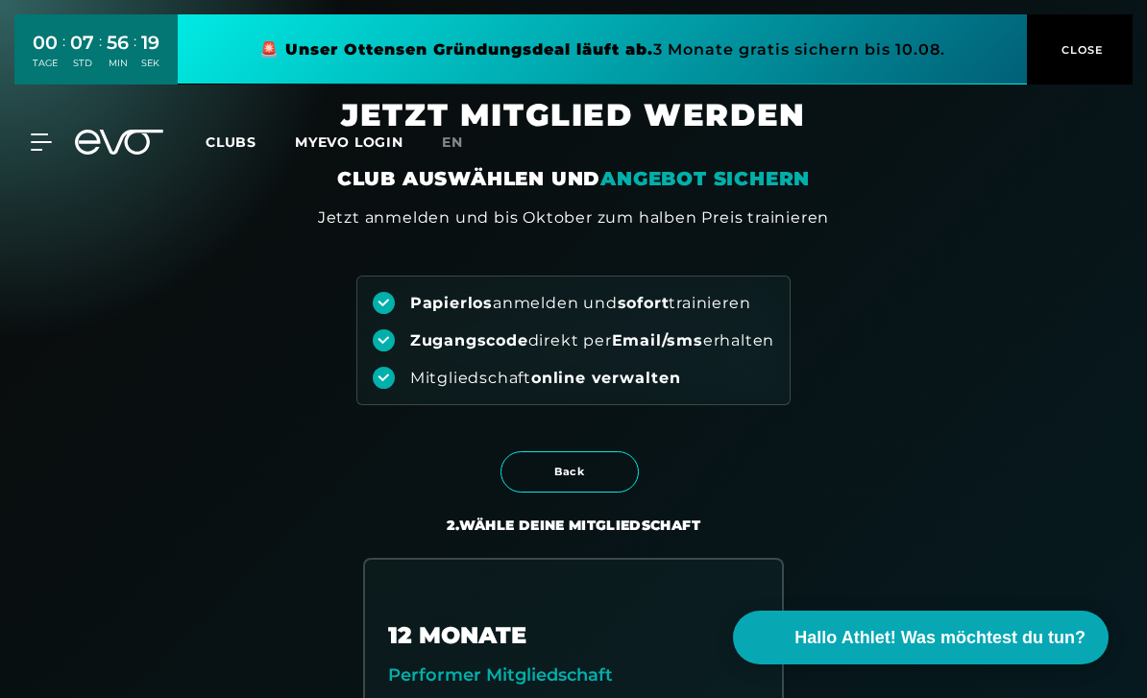
click at [223, 134] on span "Clubs" at bounding box center [231, 142] width 51 height 17
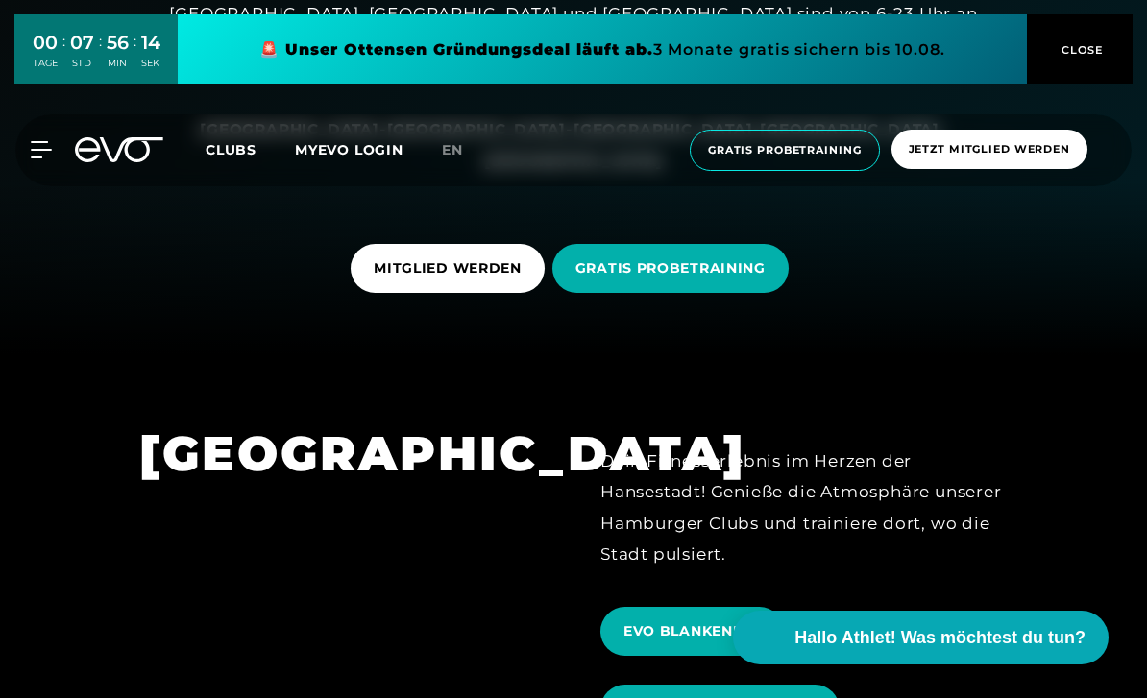
scroll to position [331, 0]
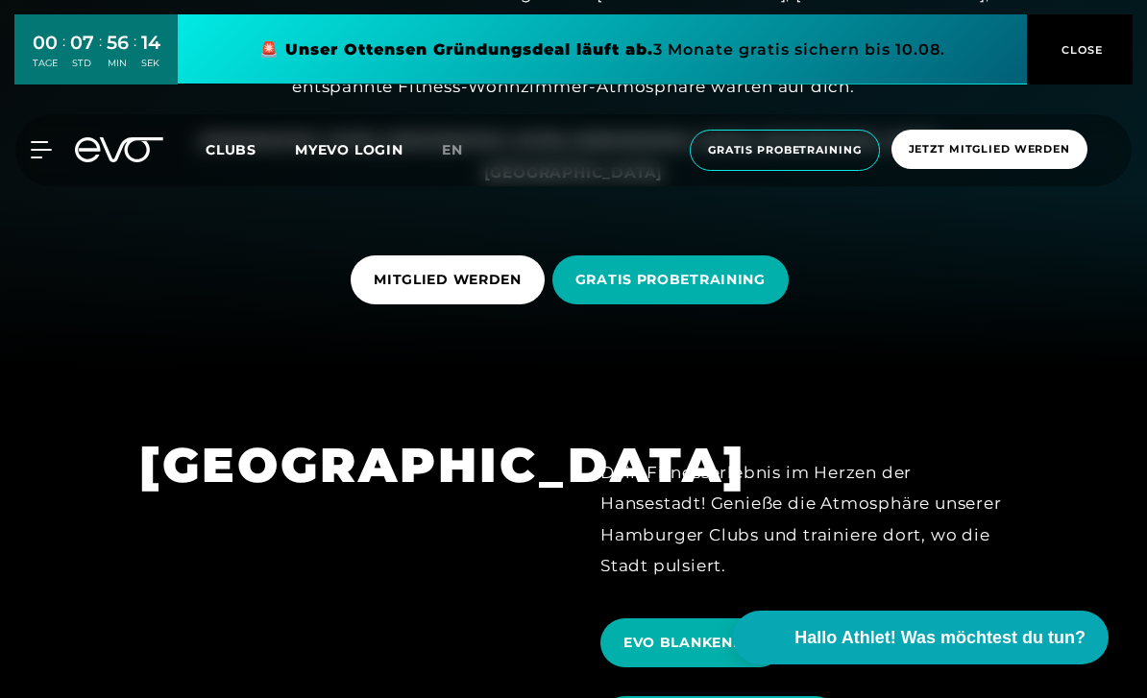
click at [732, 290] on span "GRATIS PROBETRAINING" at bounding box center [670, 280] width 190 height 20
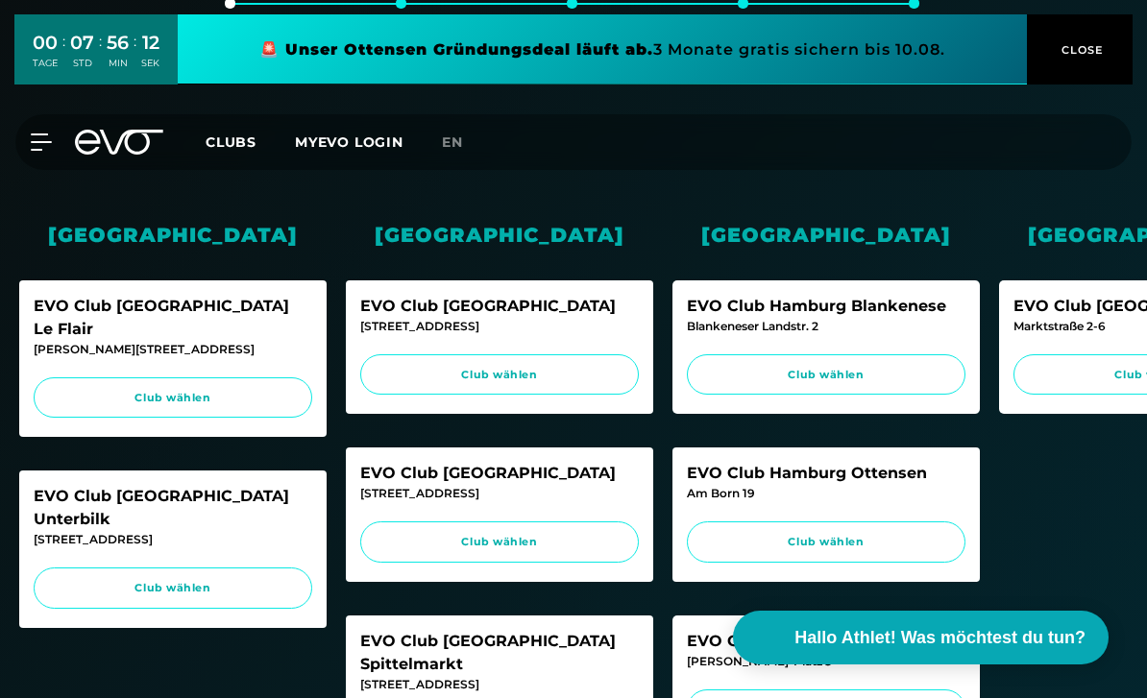
scroll to position [429, 0]
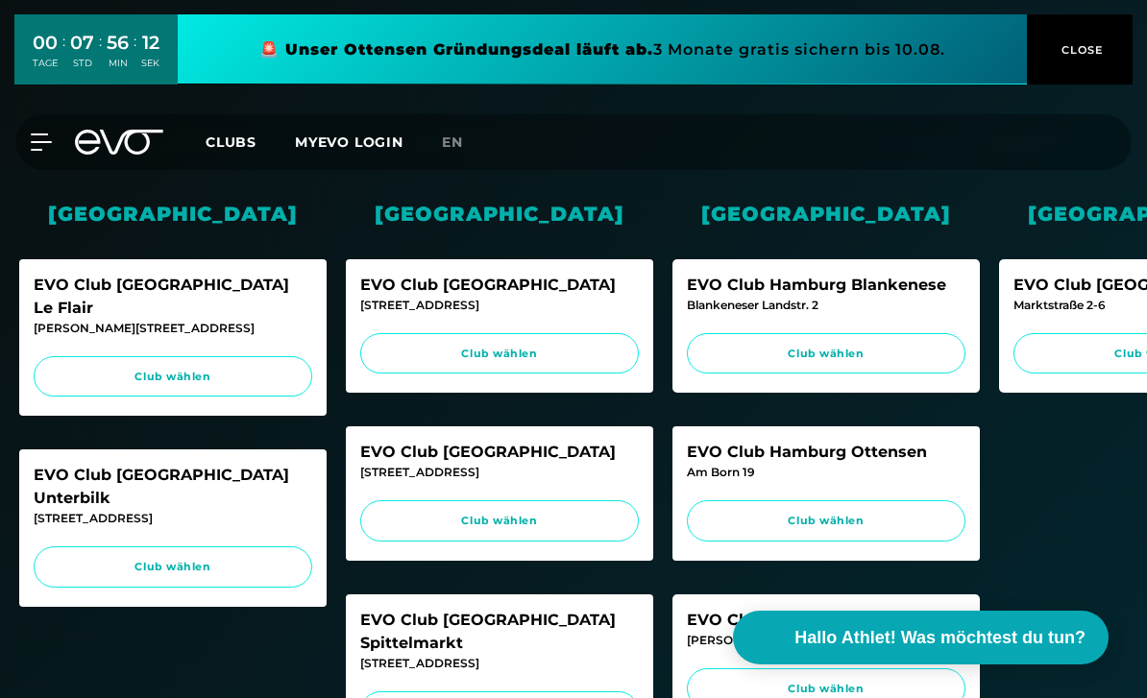
click at [246, 361] on link "Club wählen" at bounding box center [173, 376] width 279 height 41
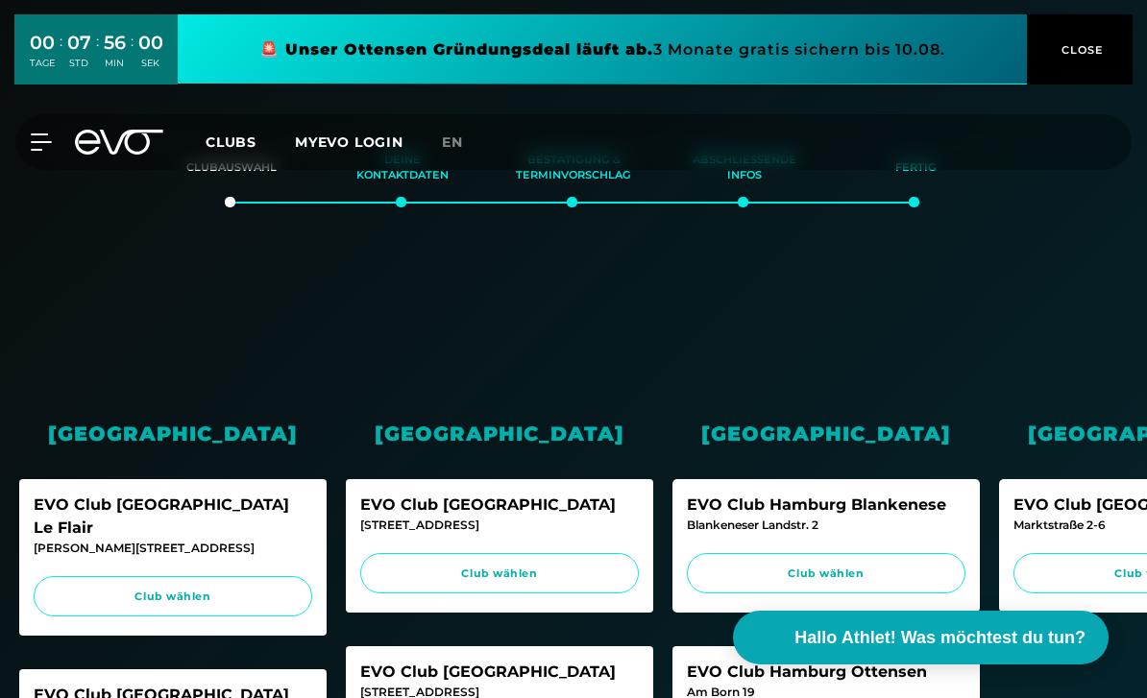
scroll to position [0, 0]
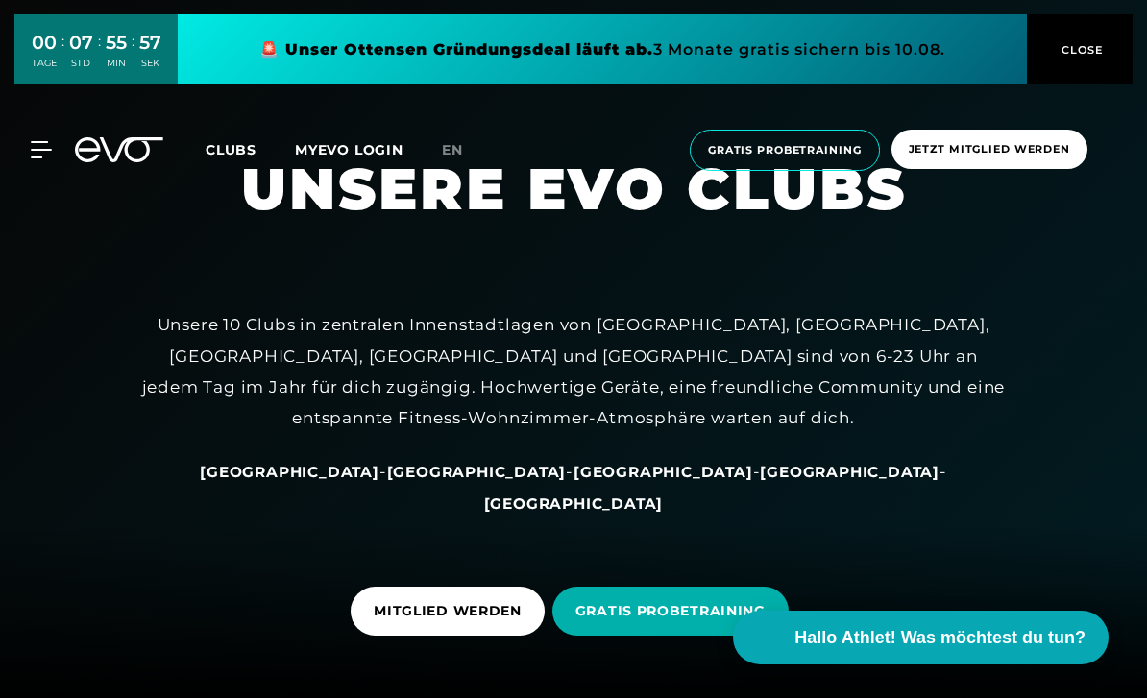
click at [818, 142] on span "Gratis Probetraining" at bounding box center [785, 150] width 154 height 16
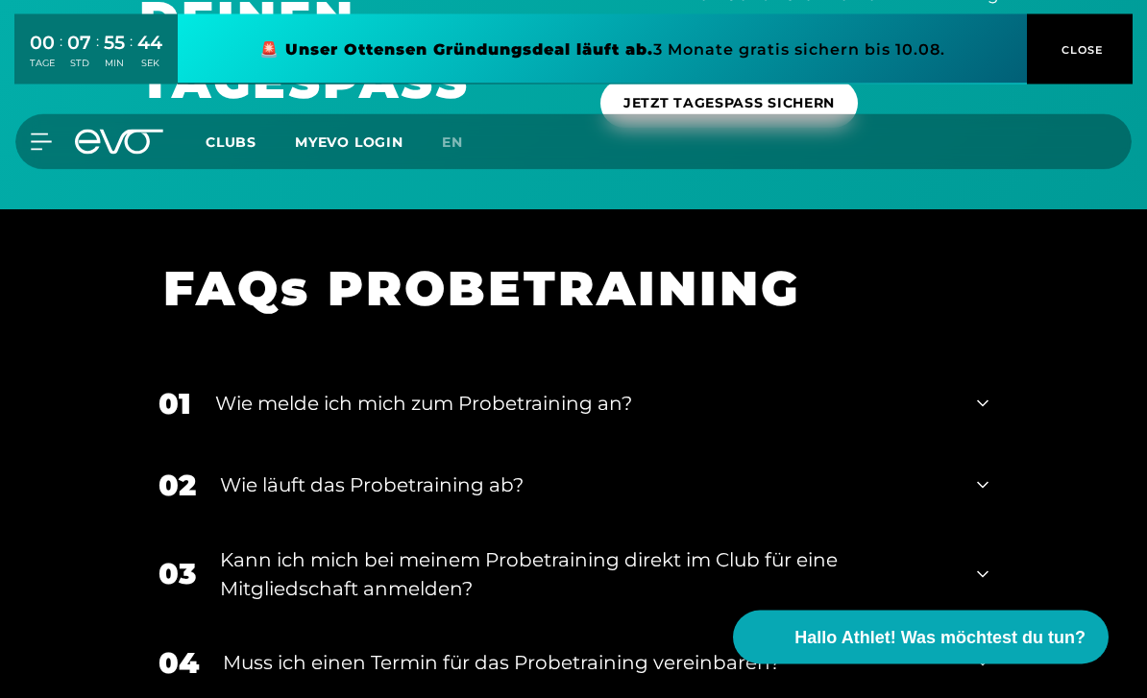
scroll to position [2200, 0]
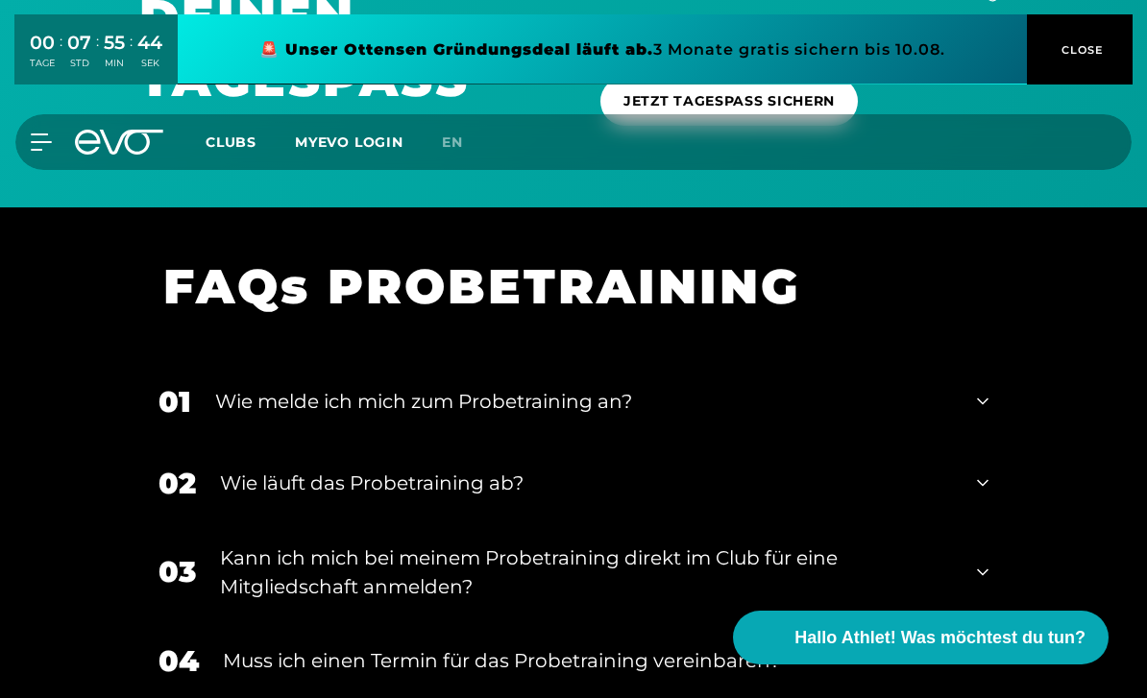
click at [248, 434] on div "01 Wie melde ich mich zum Probetraining an?" at bounding box center [573, 402] width 868 height 82
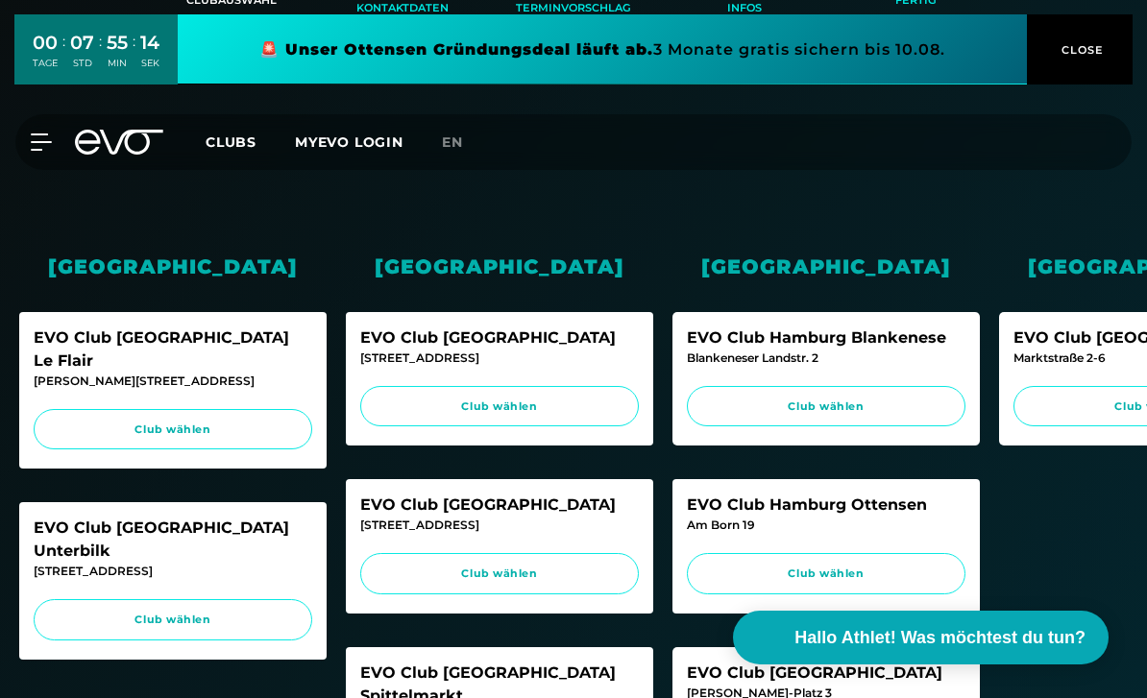
scroll to position [424, 0]
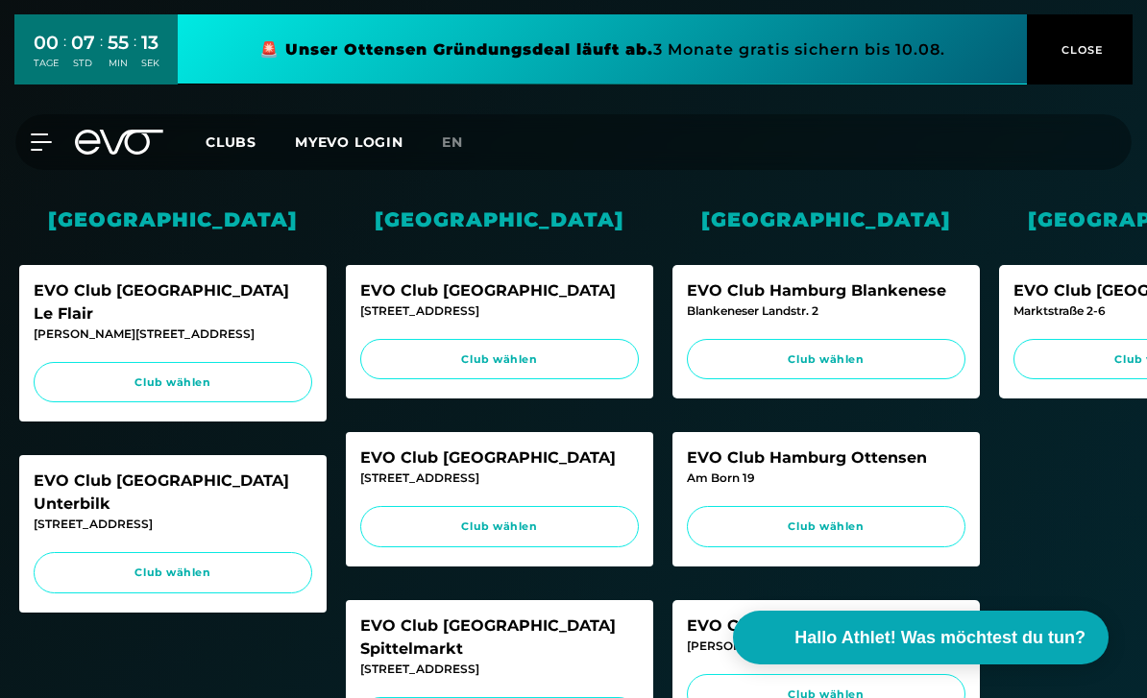
click at [138, 368] on link "Club wählen" at bounding box center [173, 382] width 279 height 41
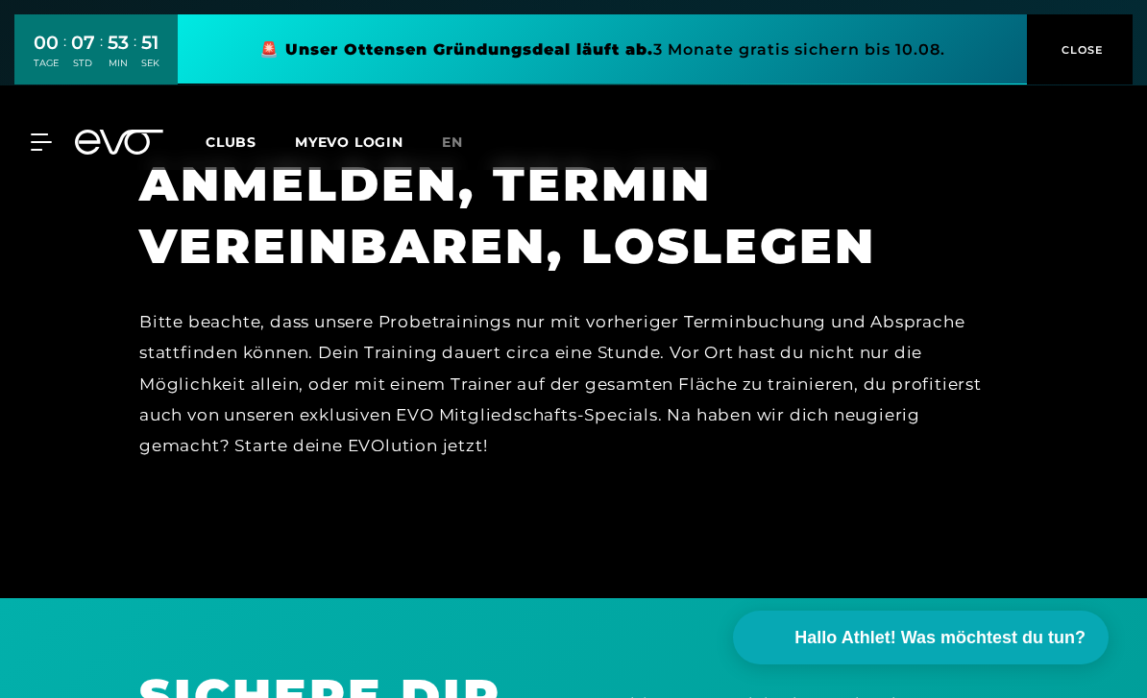
scroll to position [1433, 0]
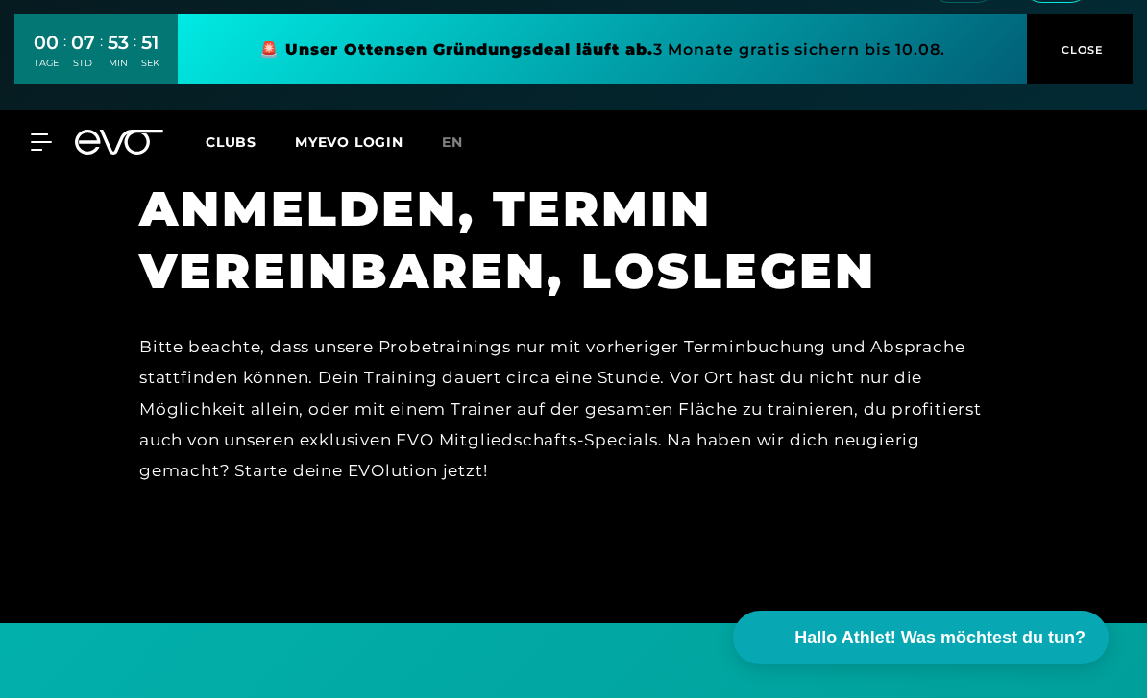
click at [36, 138] on icon at bounding box center [41, 142] width 21 height 17
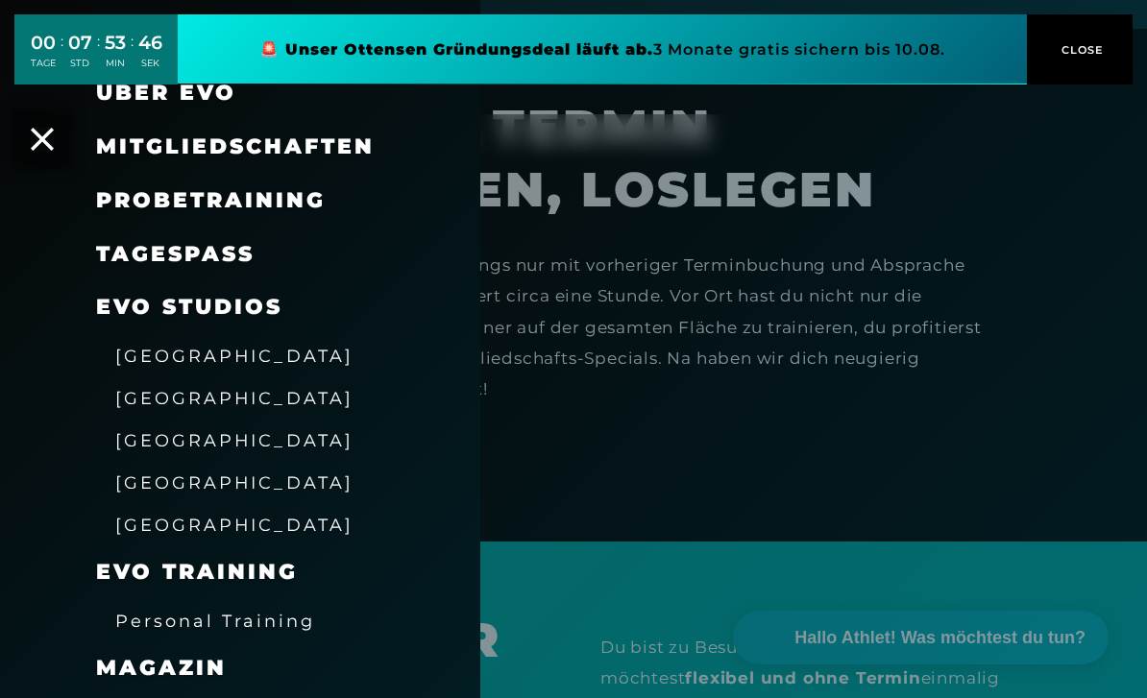
scroll to position [78, 0]
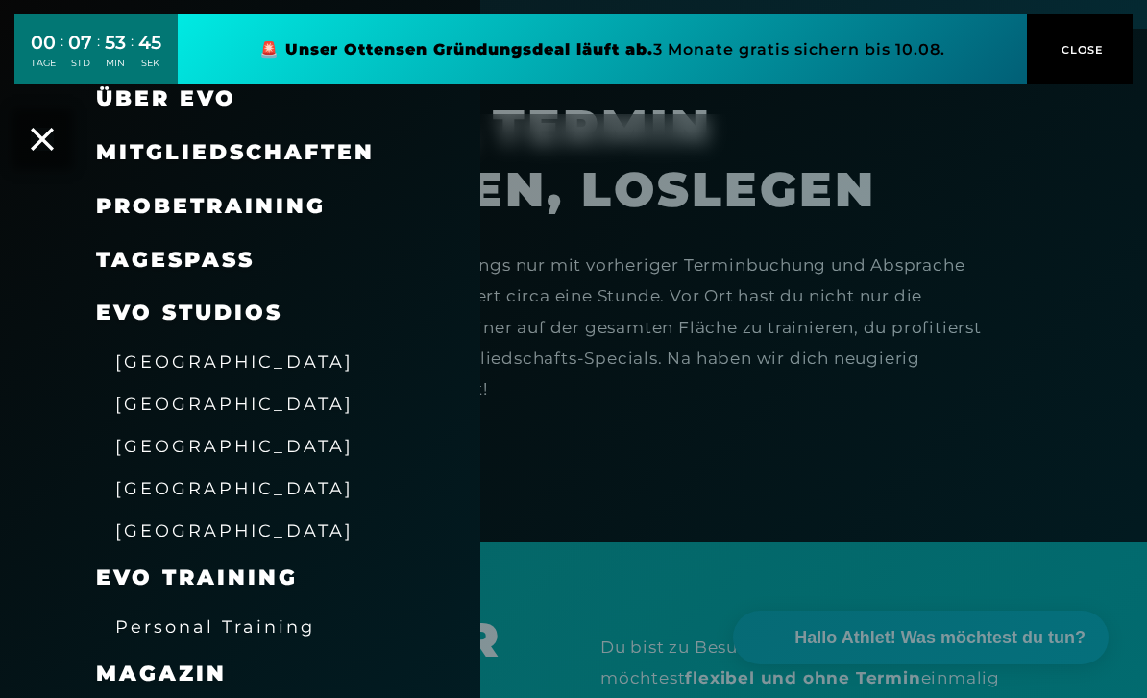
click at [154, 356] on span "[GEOGRAPHIC_DATA]" at bounding box center [234, 362] width 238 height 20
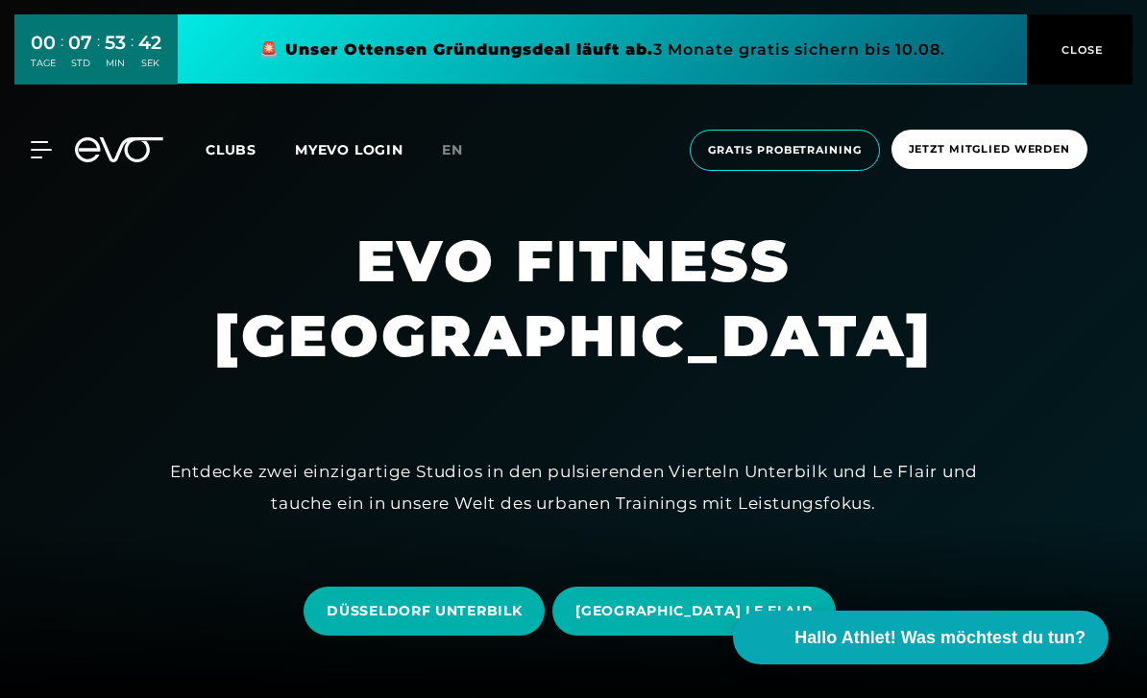
click at [812, 158] on span "Gratis Probetraining" at bounding box center [785, 150] width 190 height 41
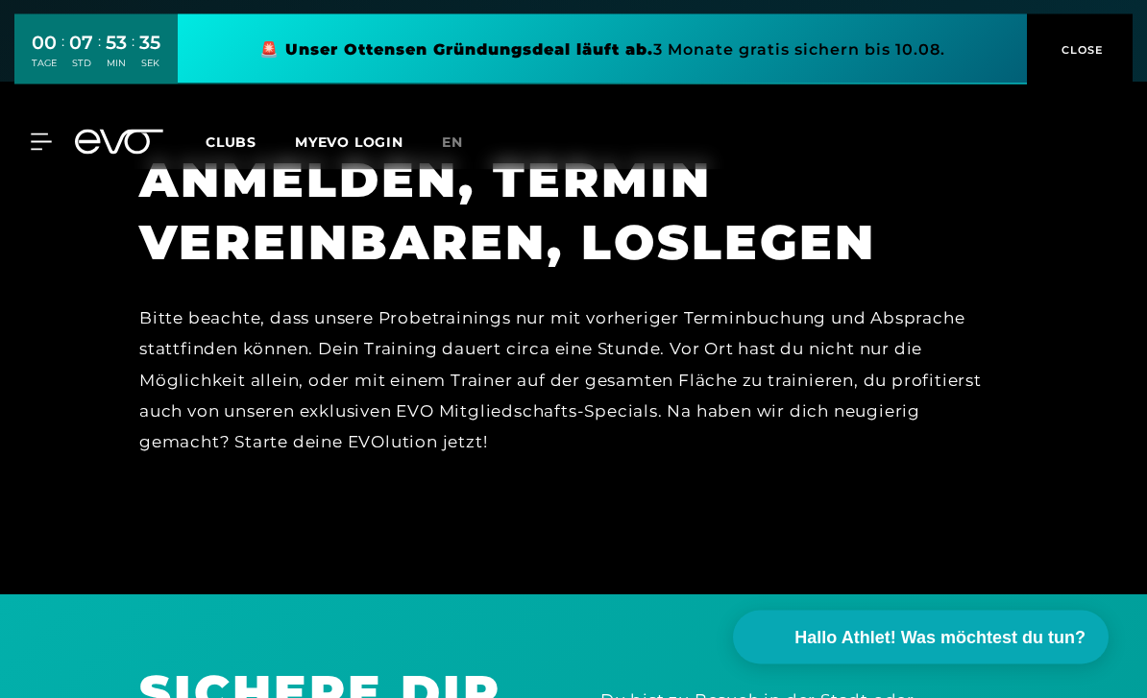
scroll to position [1449, 0]
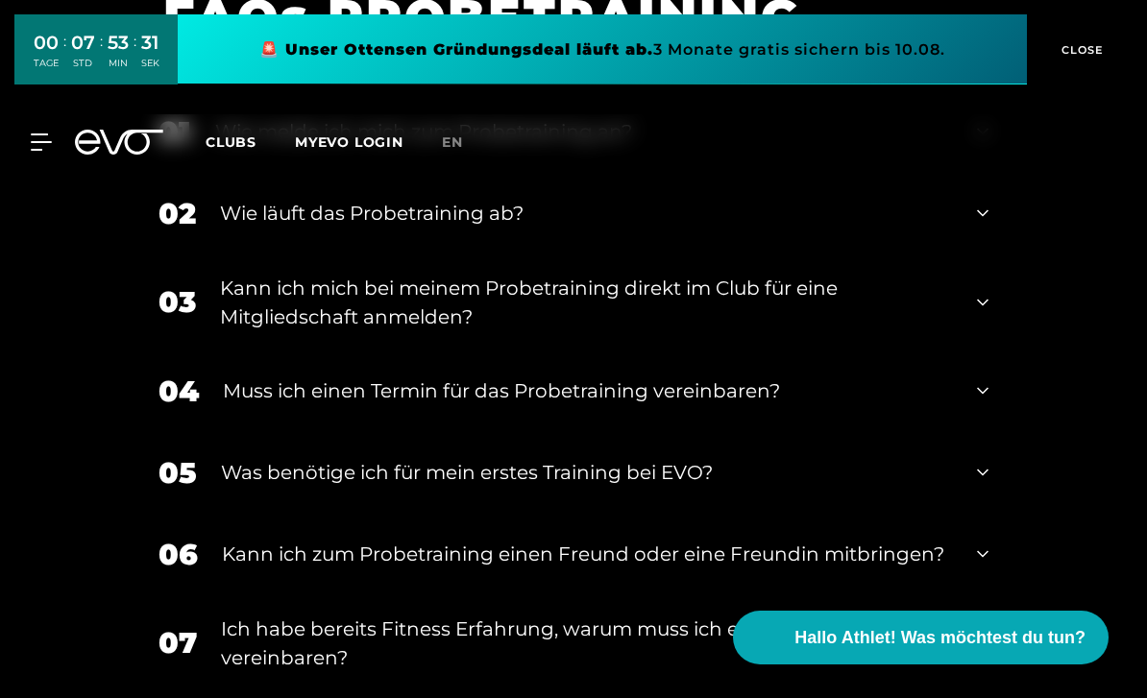
click at [853, 228] on div "Wie läuft das Probetraining ab?" at bounding box center [586, 213] width 733 height 29
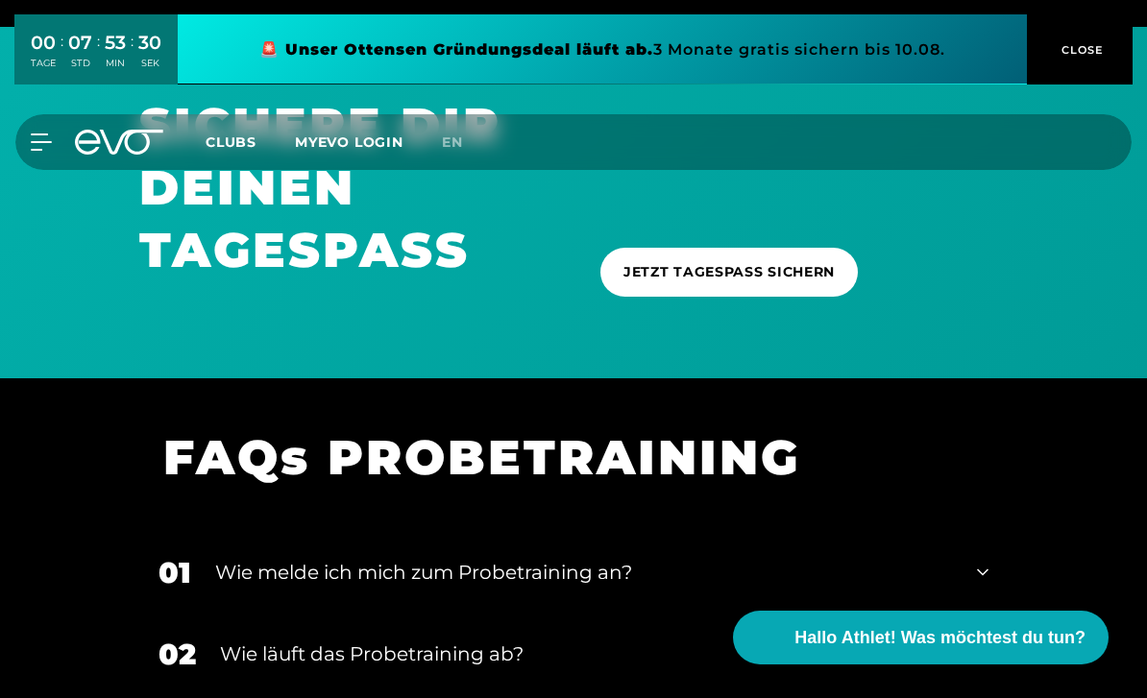
scroll to position [1960, 0]
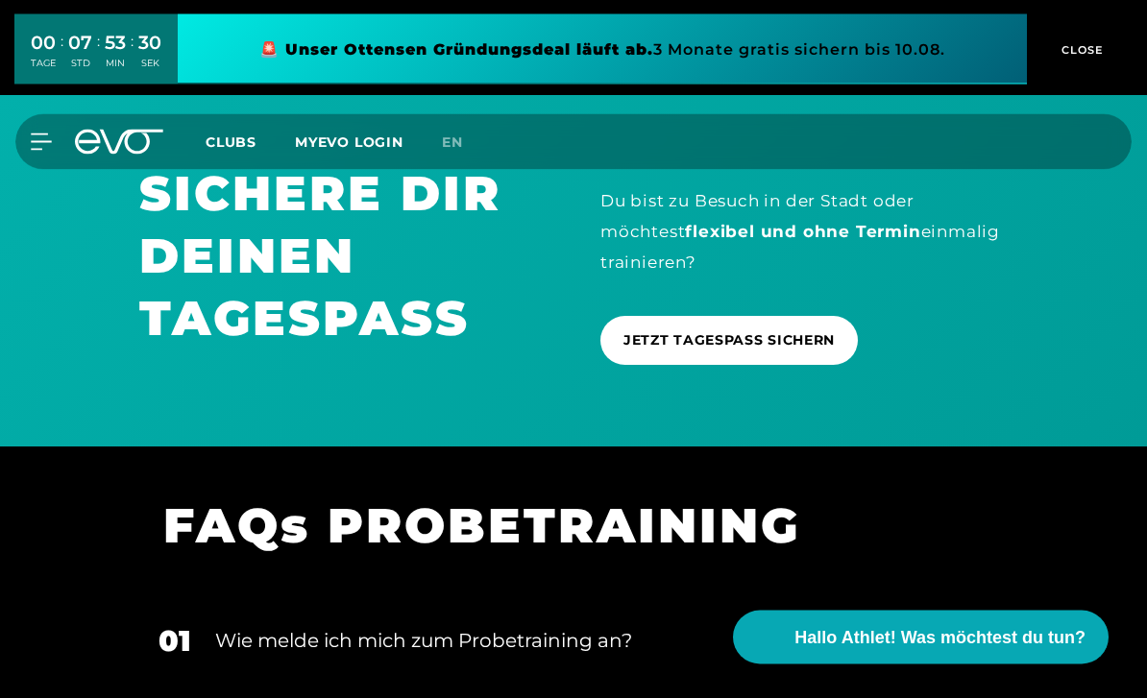
click at [781, 344] on link "JETZT TAGESPASS SICHERN" at bounding box center [728, 341] width 257 height 49
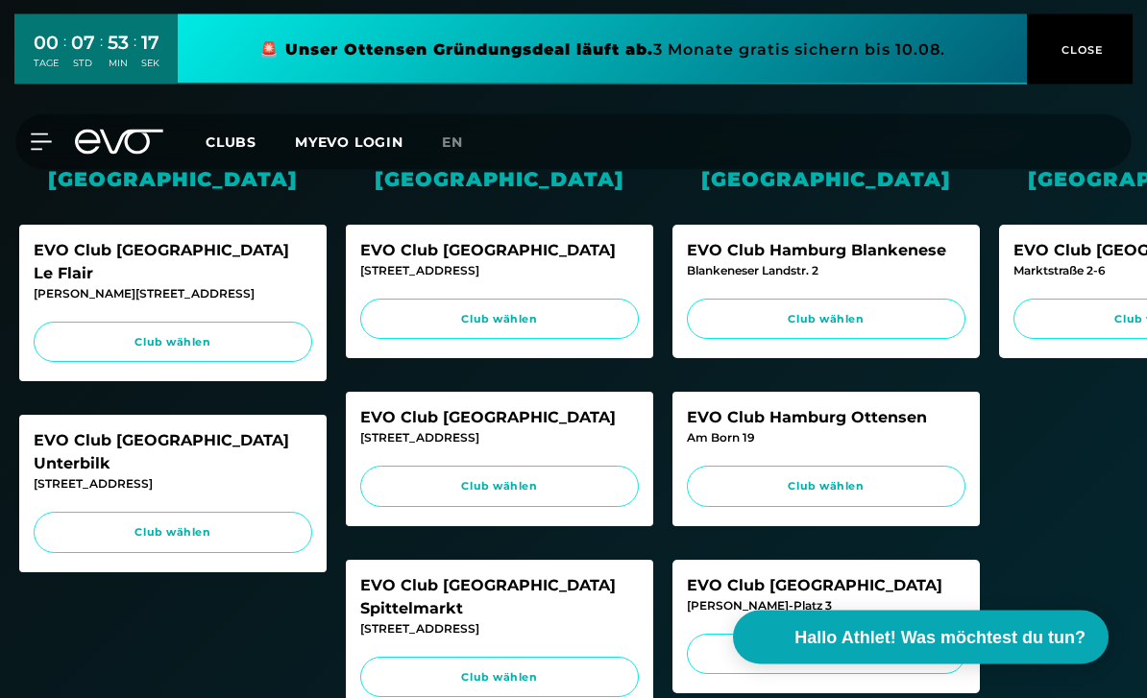
scroll to position [464, 0]
click at [94, 334] on span "Club wählen" at bounding box center [173, 342] width 242 height 16
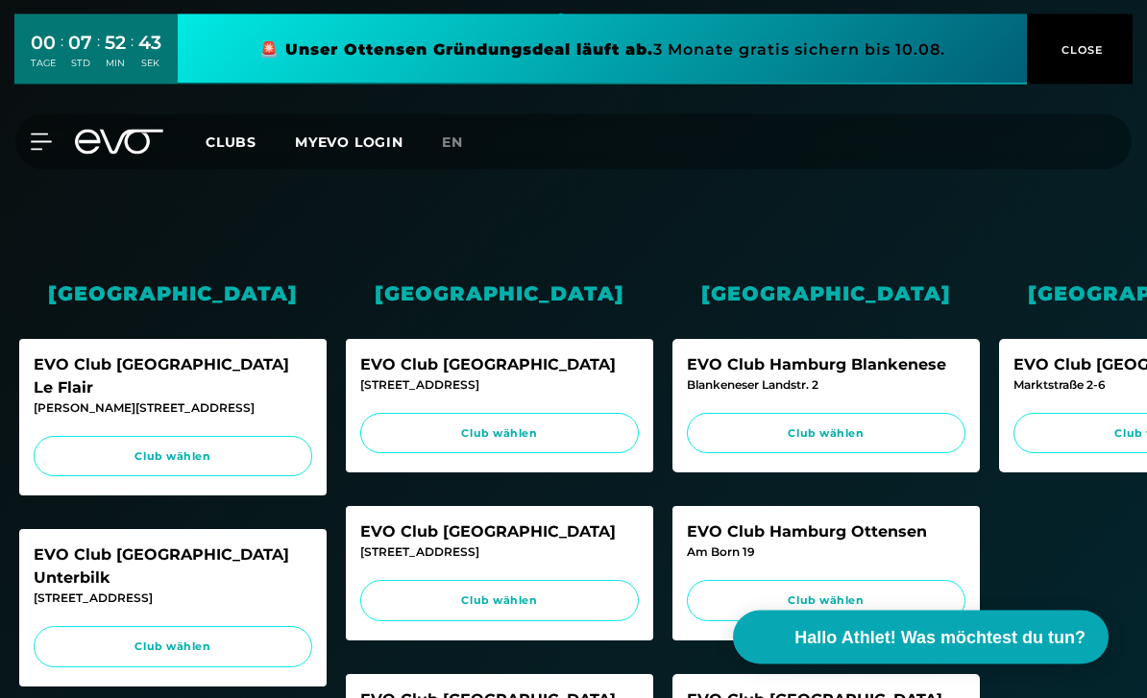
scroll to position [350, 0]
click at [246, 449] on span "Club wählen" at bounding box center [173, 457] width 242 height 16
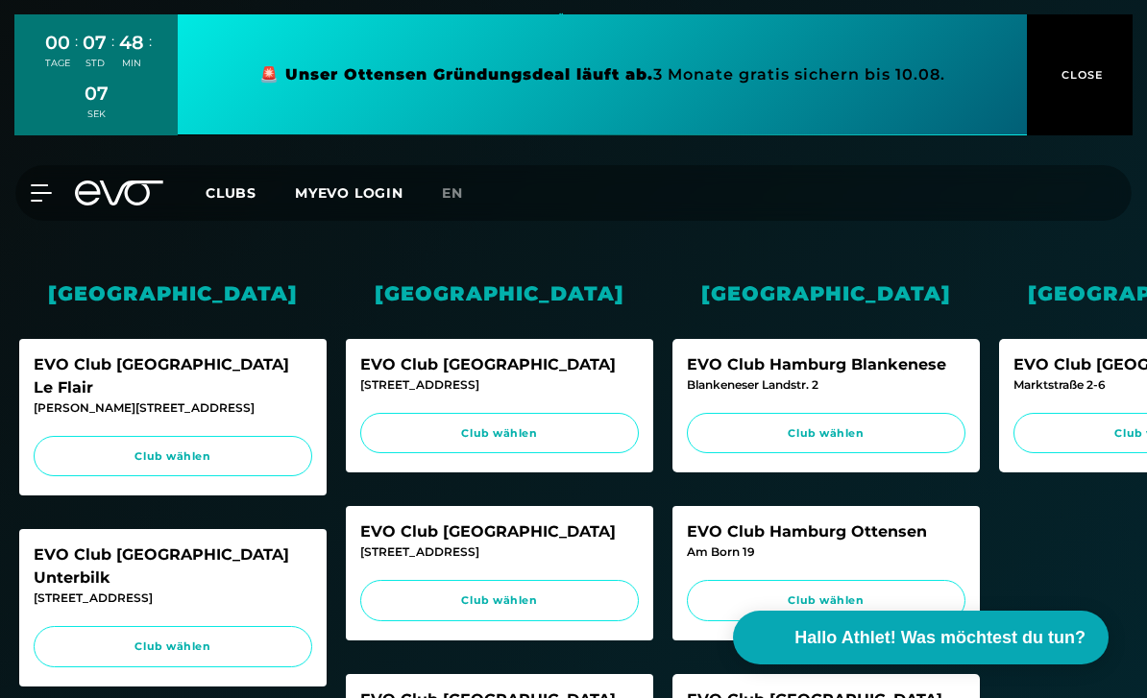
scroll to position [380, 0]
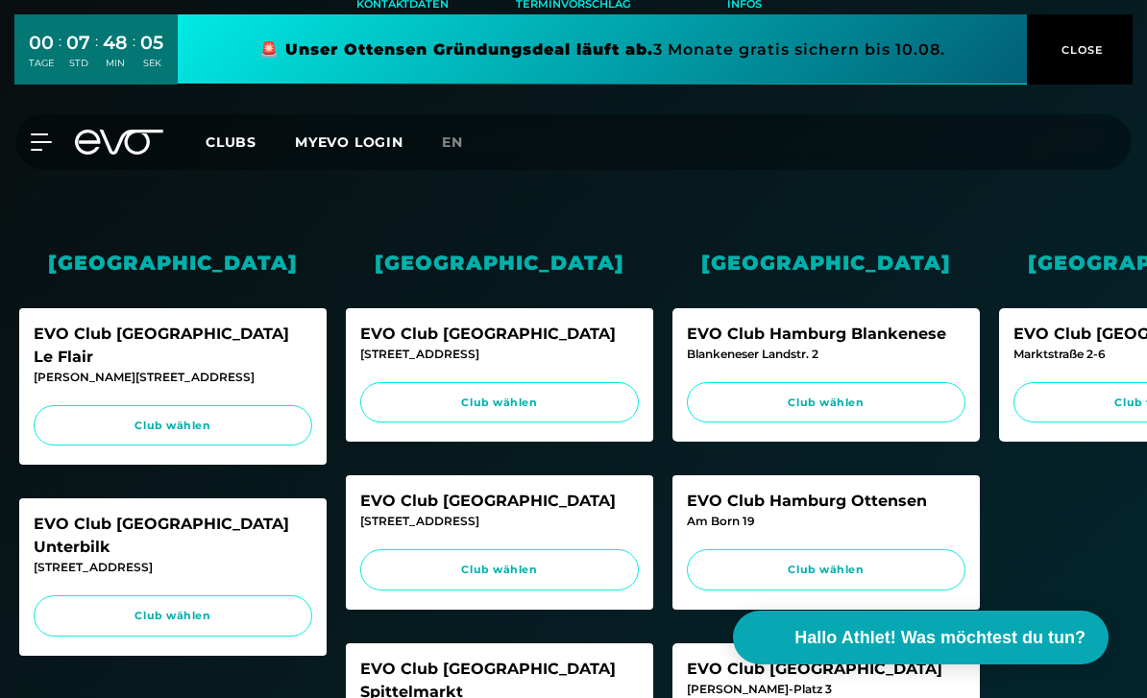
click at [86, 405] on link "Club wählen" at bounding box center [173, 425] width 279 height 41
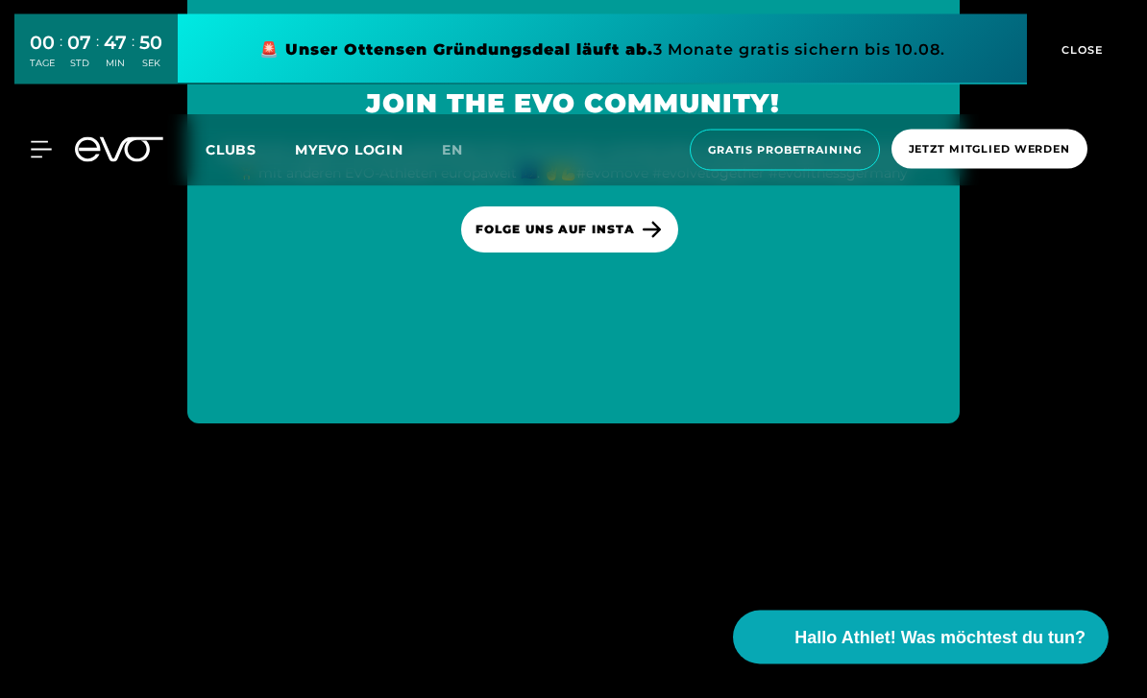
scroll to position [4625, 0]
click at [36, 142] on icon at bounding box center [41, 149] width 20 height 15
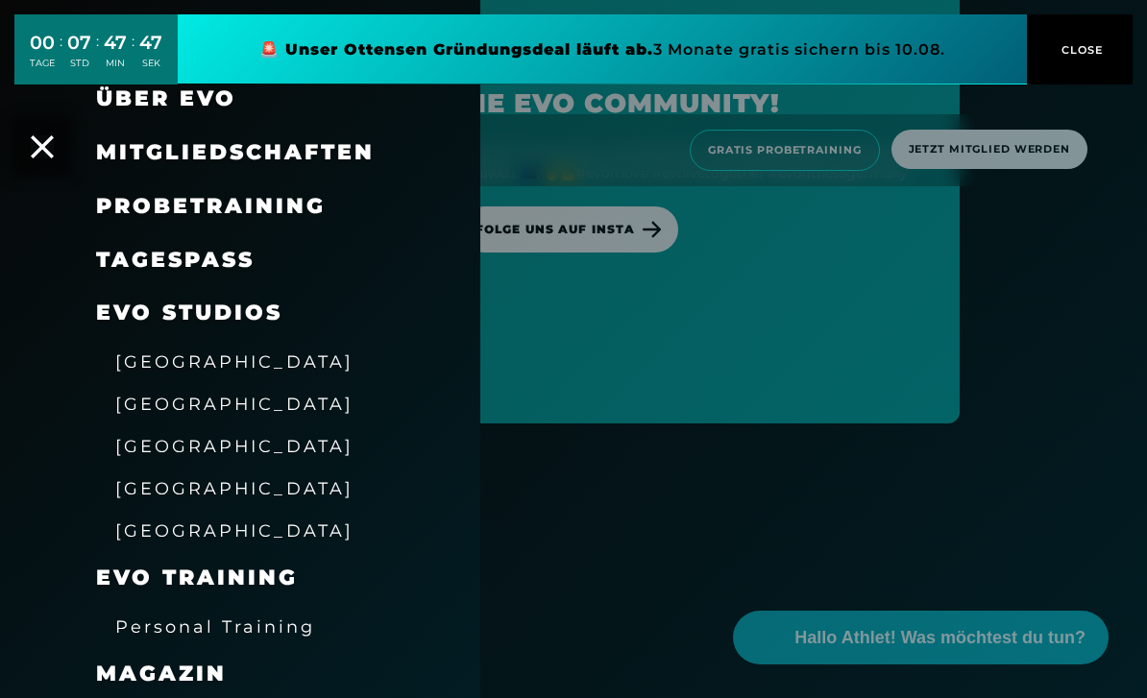
click at [142, 352] on span "[GEOGRAPHIC_DATA]" at bounding box center [234, 362] width 238 height 20
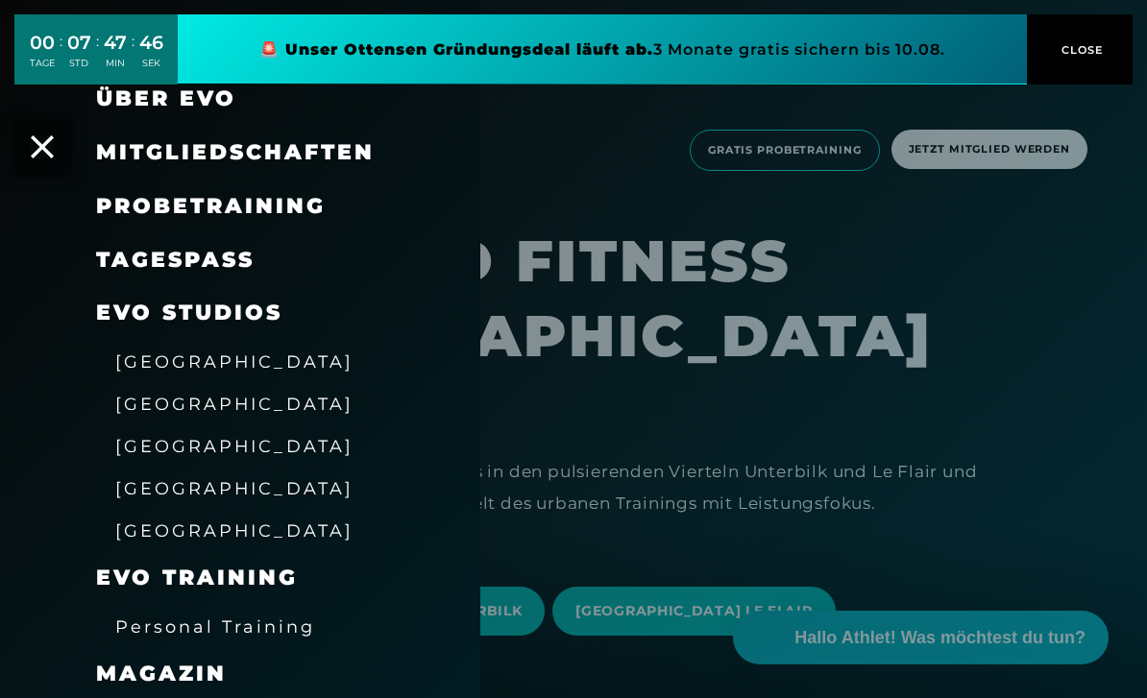
click at [139, 366] on span "[GEOGRAPHIC_DATA]" at bounding box center [234, 362] width 238 height 20
click at [155, 360] on span "[GEOGRAPHIC_DATA]" at bounding box center [234, 362] width 238 height 20
click at [480, 227] on div at bounding box center [573, 349] width 1147 height 698
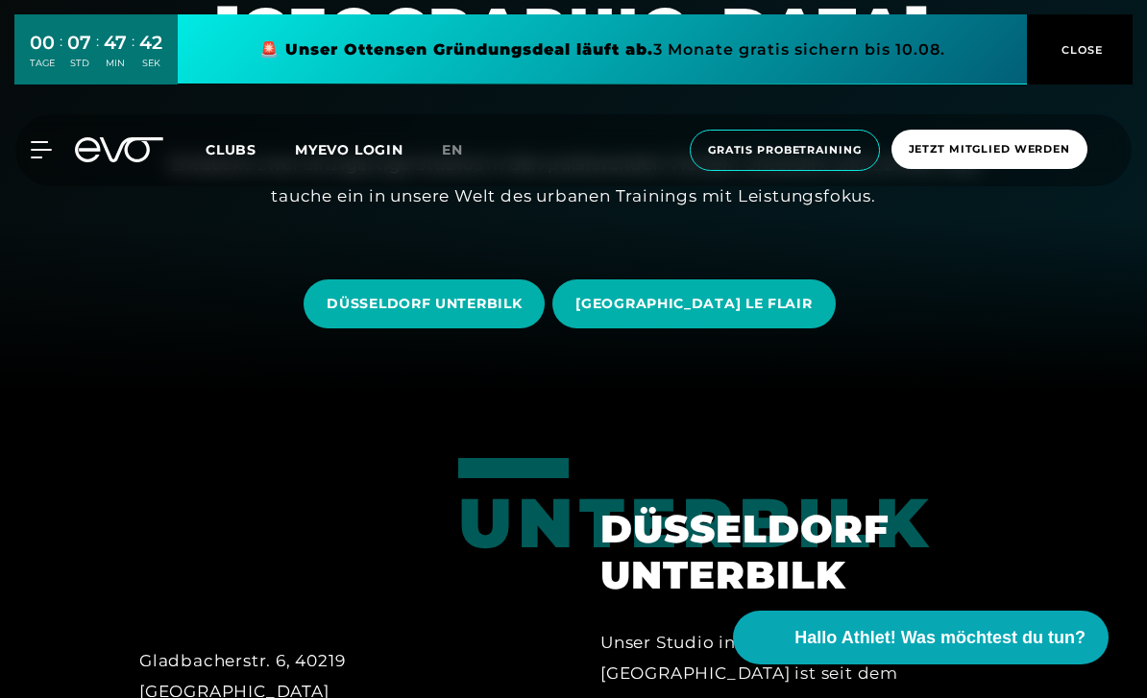
scroll to position [306, 0]
click at [644, 329] on span "DÜSSELDORF LE FLAIR" at bounding box center [693, 304] width 282 height 49
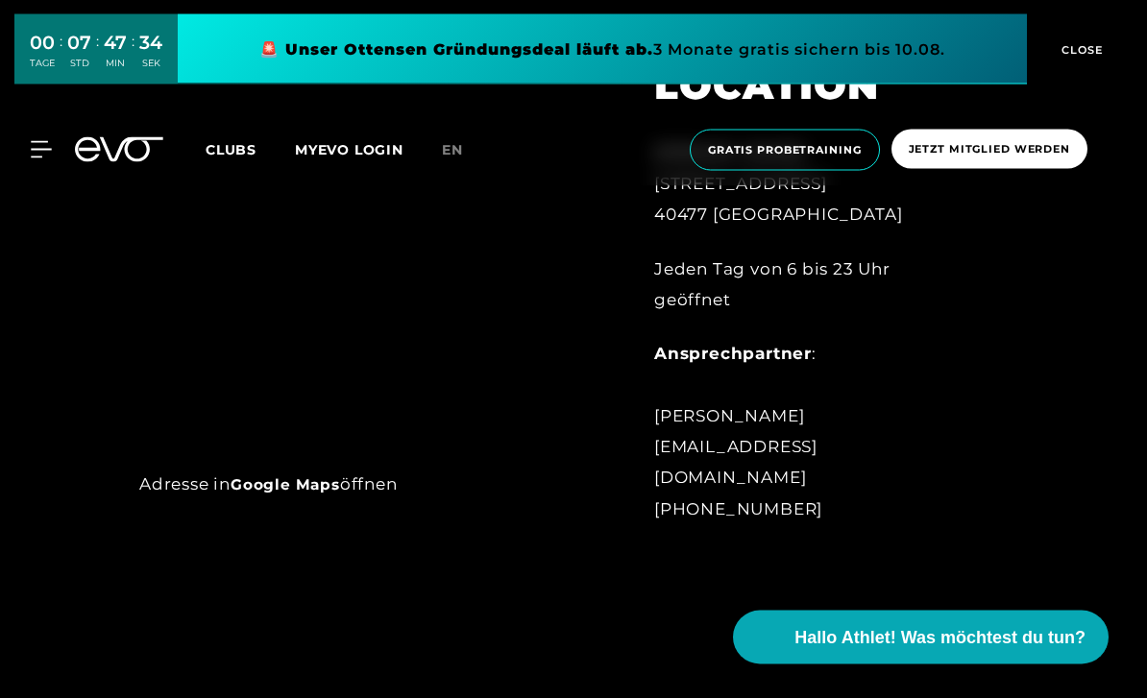
scroll to position [902, 0]
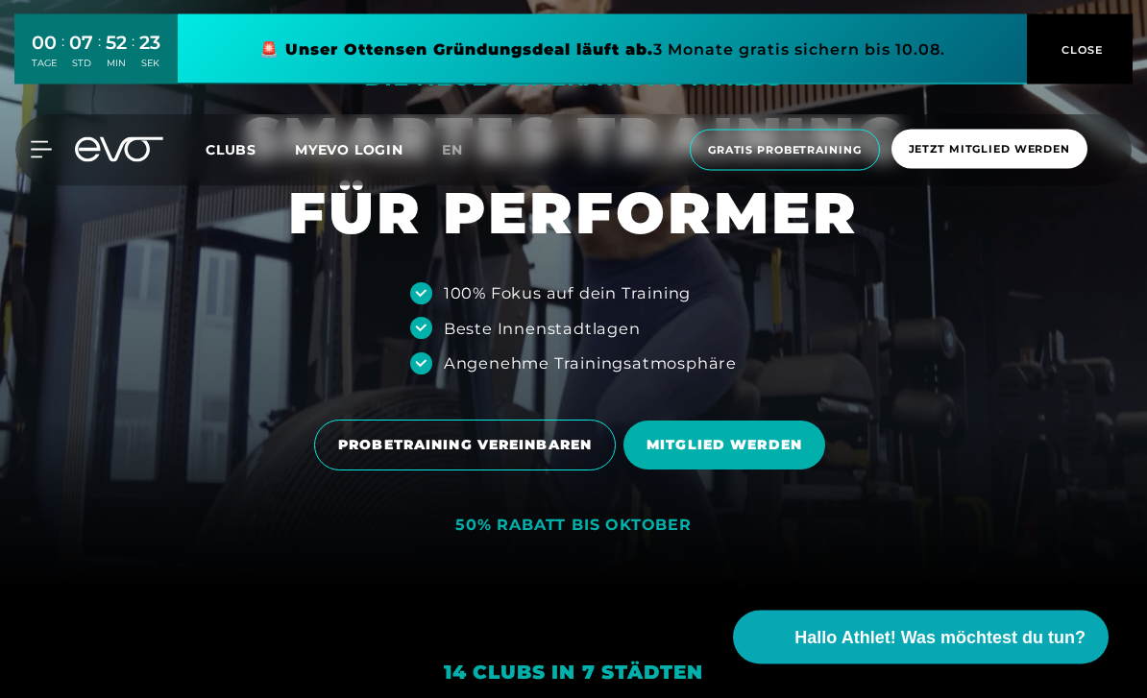
scroll to position [109, 0]
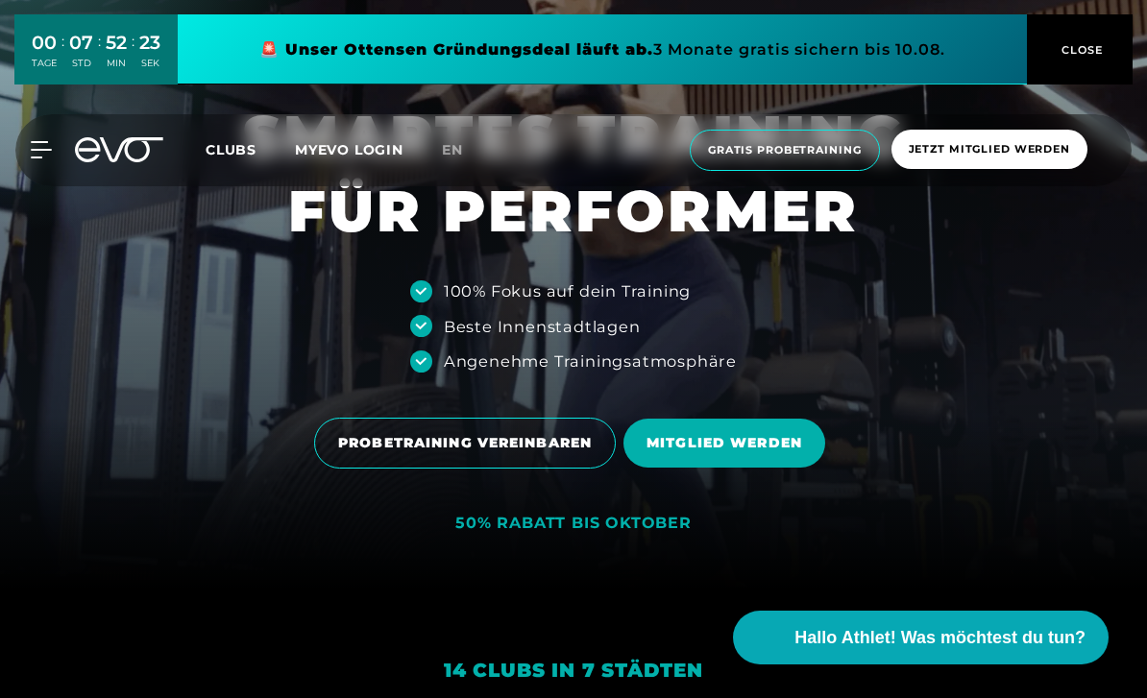
click at [343, 469] on span "PROBETRAINING VEREINBAREN" at bounding box center [465, 443] width 302 height 51
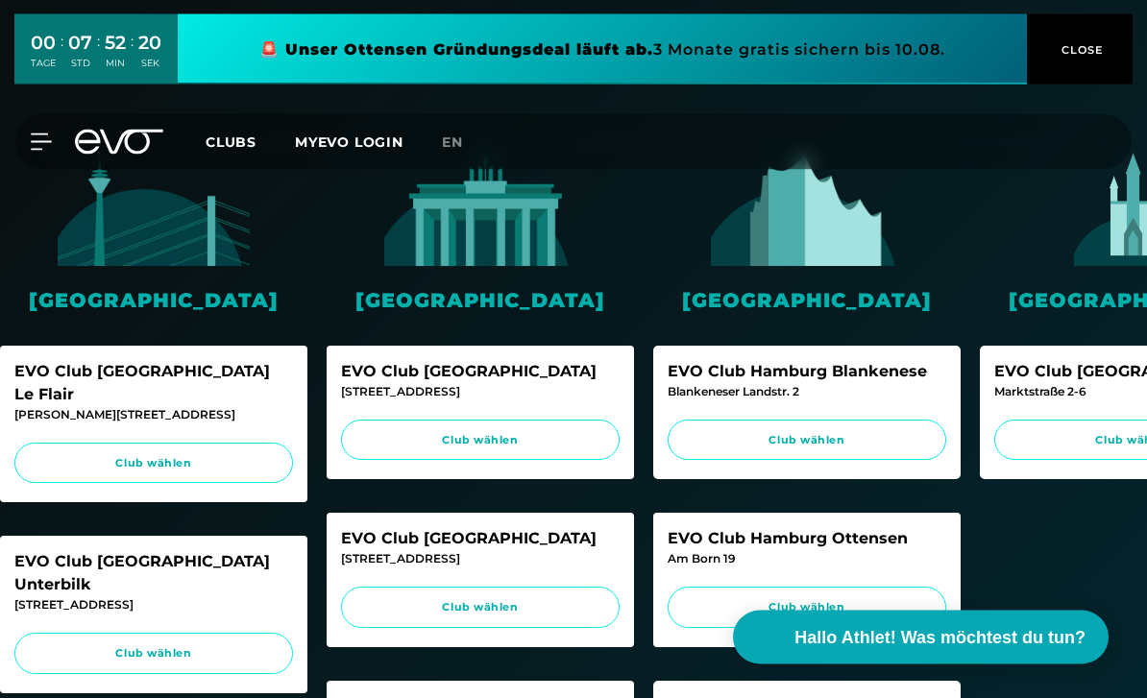
scroll to position [349, 0]
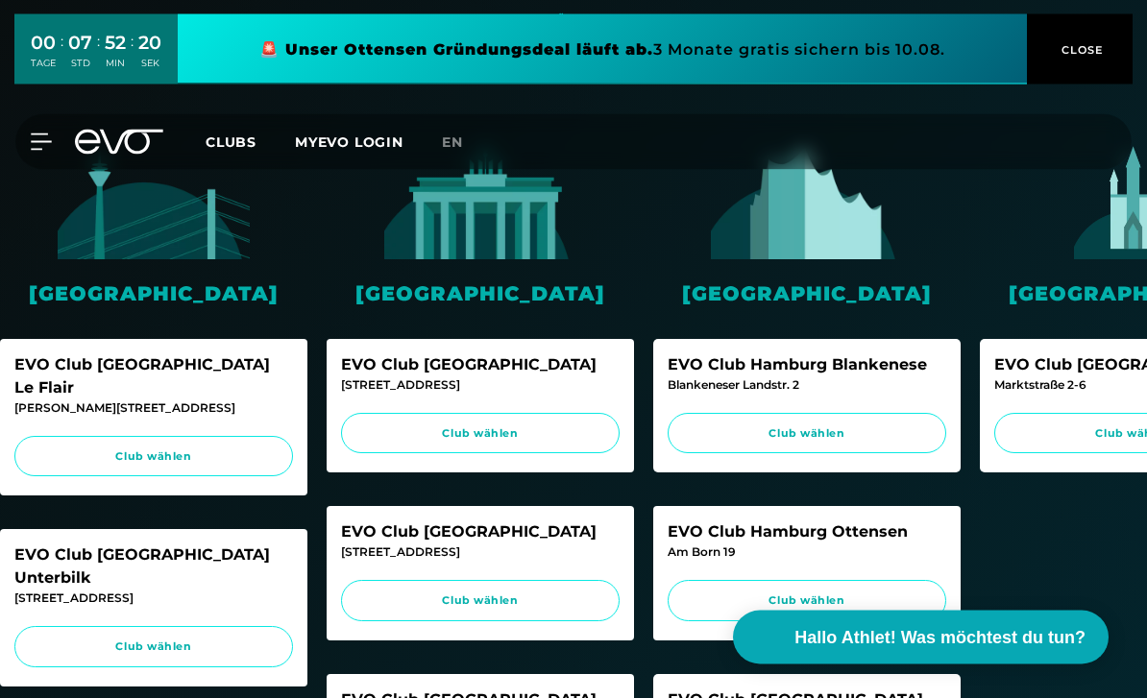
click at [85, 437] on link "Club wählen" at bounding box center [153, 457] width 279 height 41
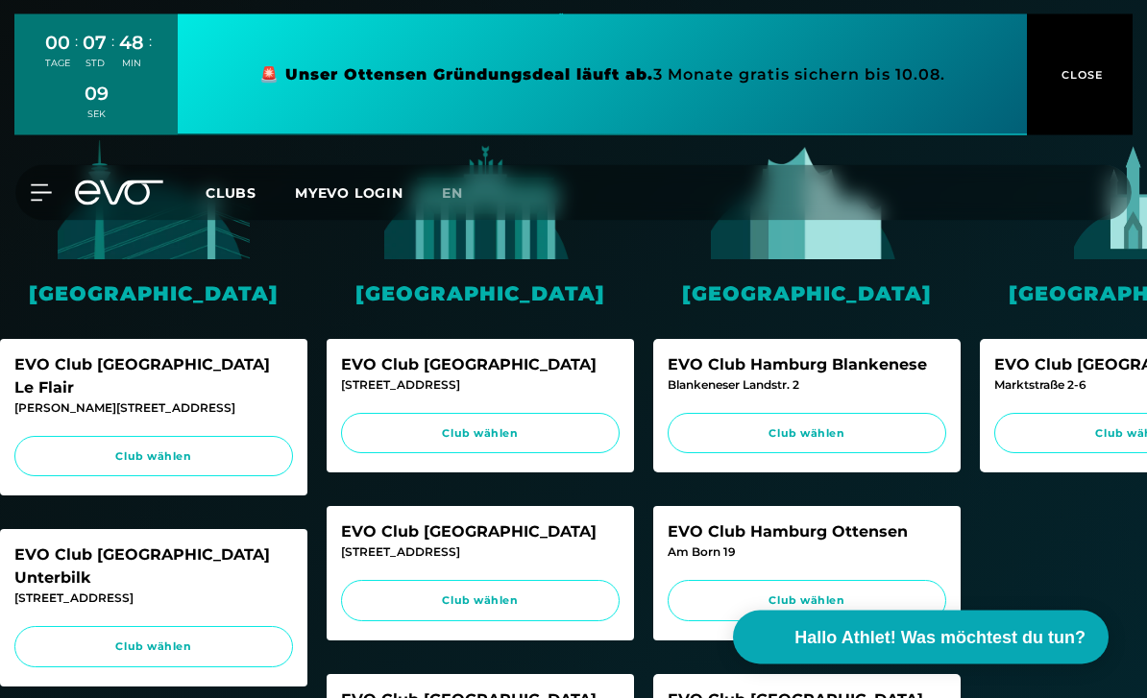
scroll to position [380, 0]
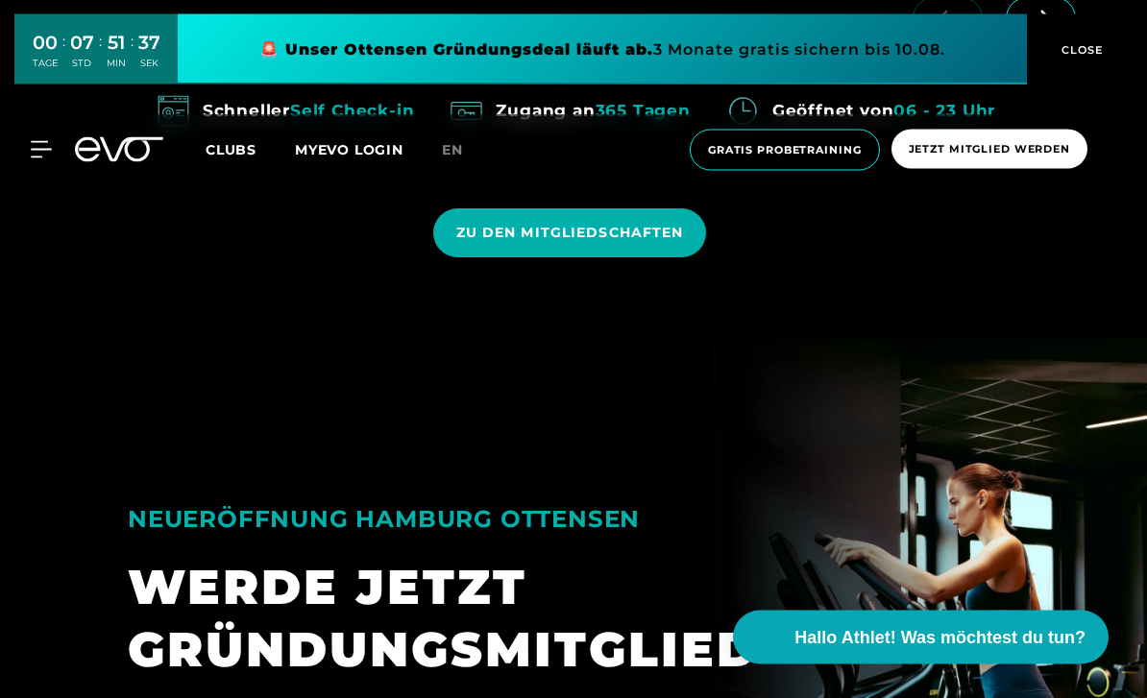
scroll to position [1622, 0]
click at [811, 130] on span "Gratis Probetraining" at bounding box center [785, 150] width 190 height 41
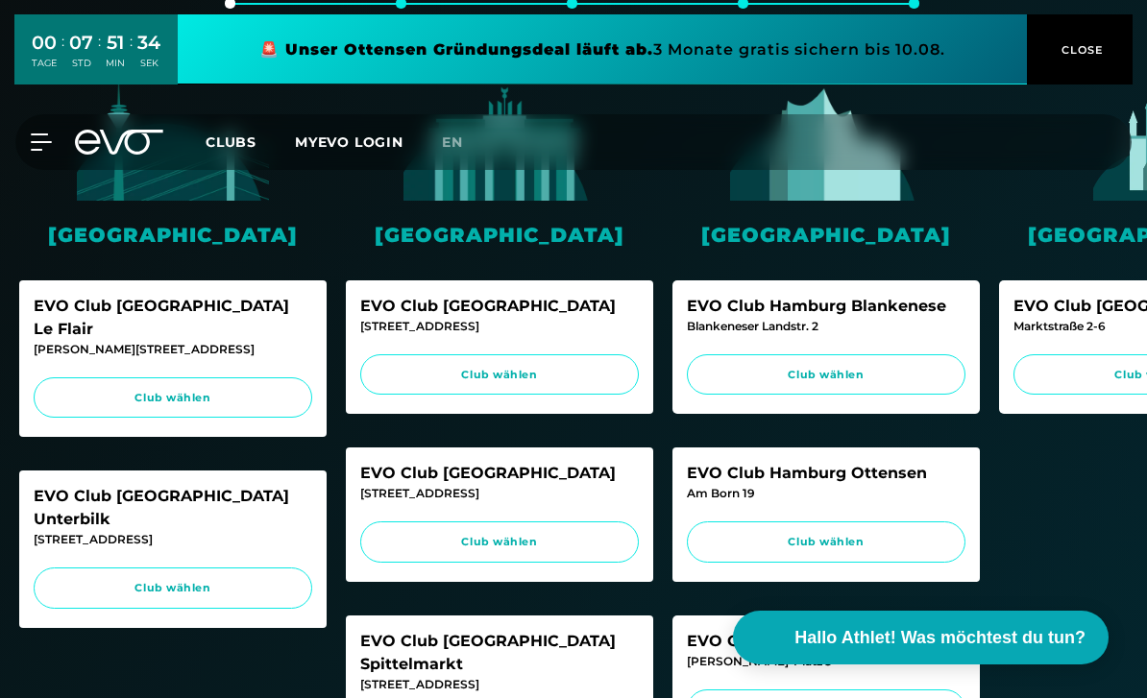
scroll to position [416, 0]
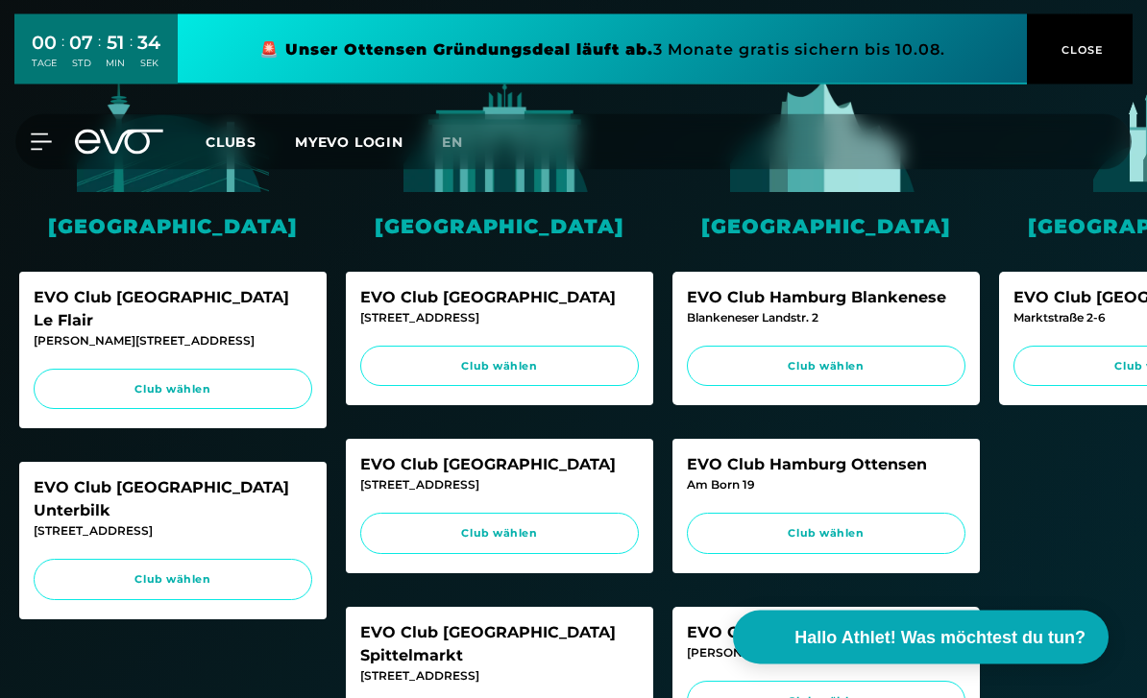
click at [86, 370] on link "Club wählen" at bounding box center [173, 390] width 279 height 41
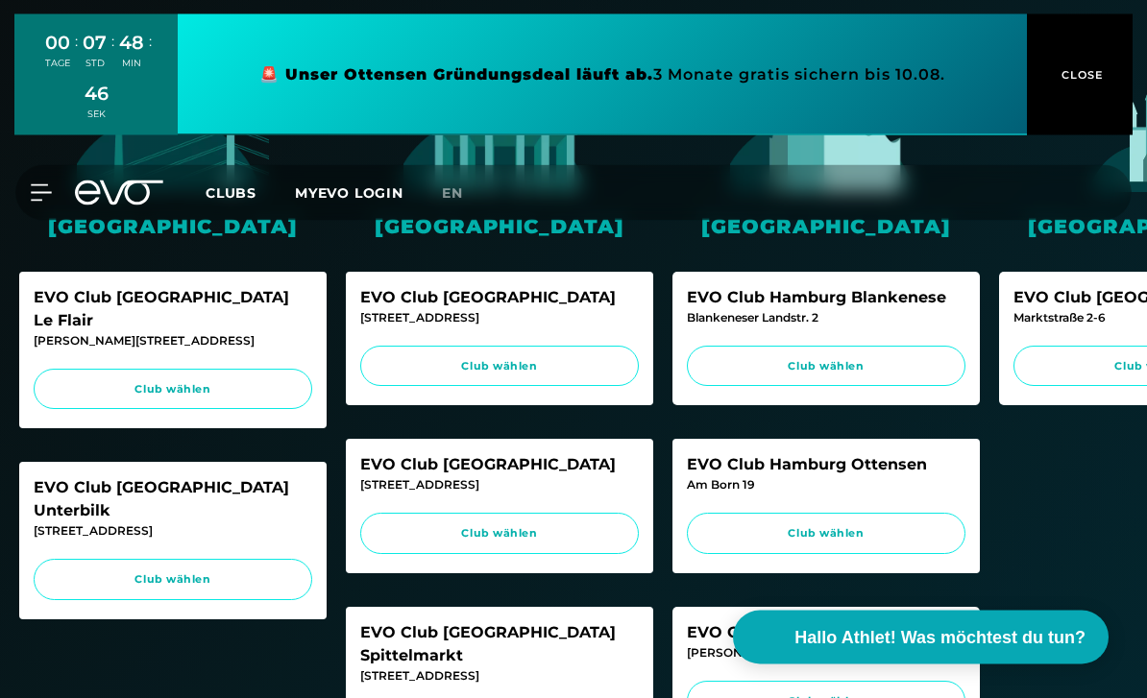
scroll to position [448, 0]
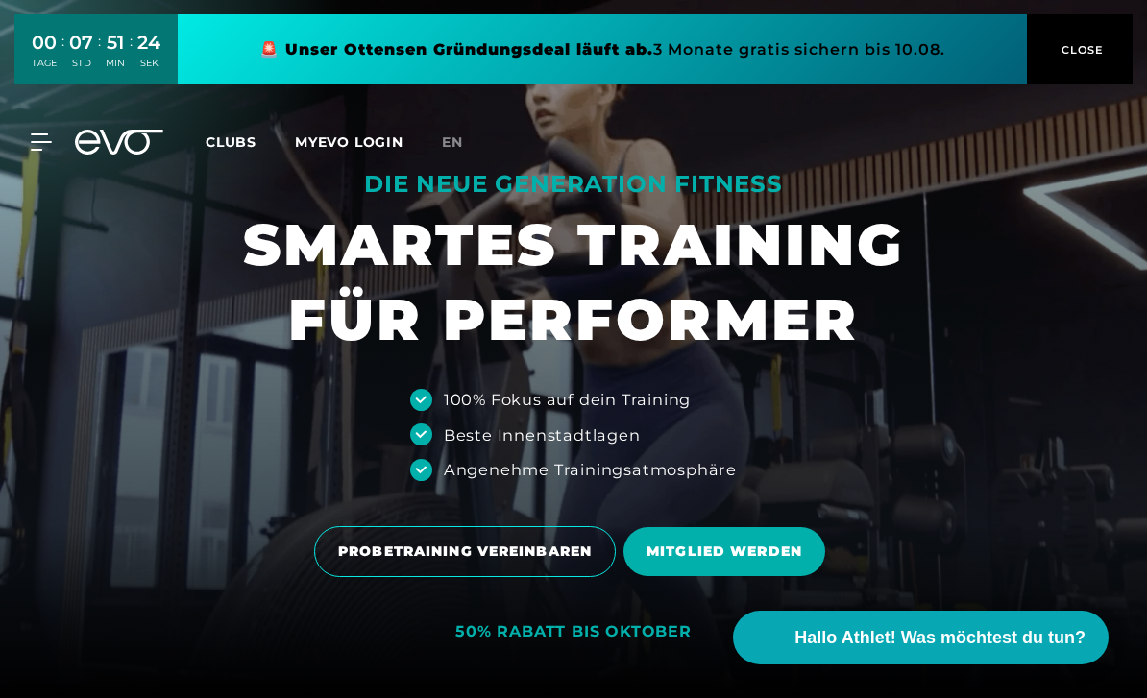
click at [42, 142] on icon at bounding box center [41, 141] width 20 height 15
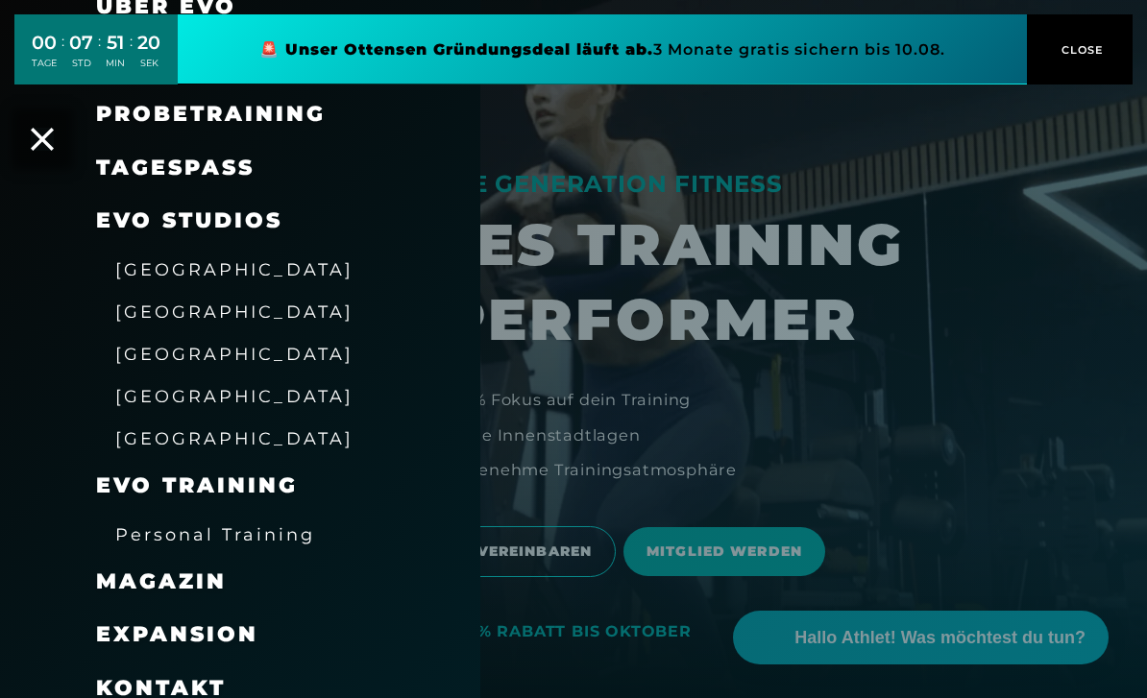
scroll to position [165, 0]
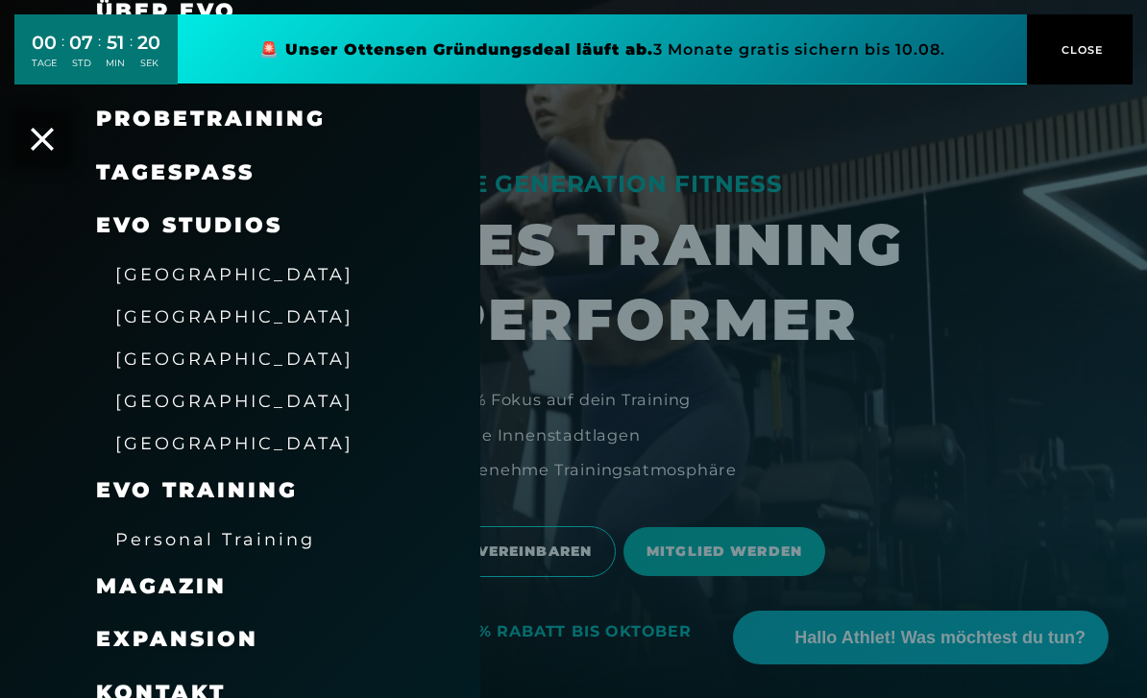
click at [123, 680] on span "Kontakt" at bounding box center [161, 693] width 130 height 26
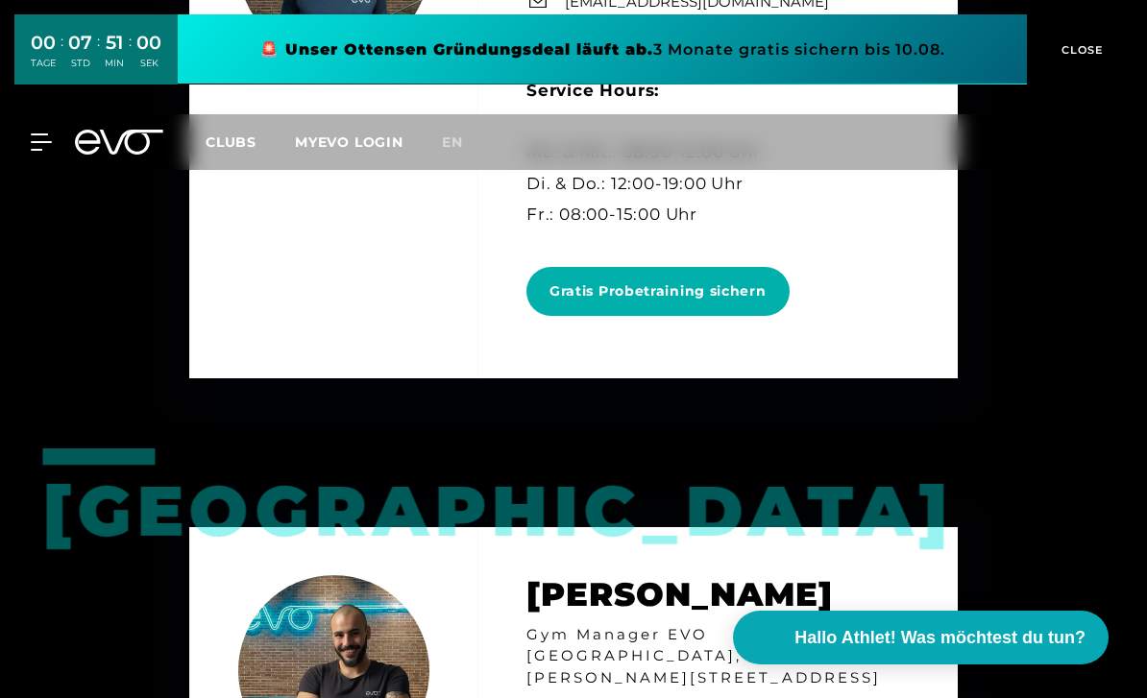
scroll to position [3765, 0]
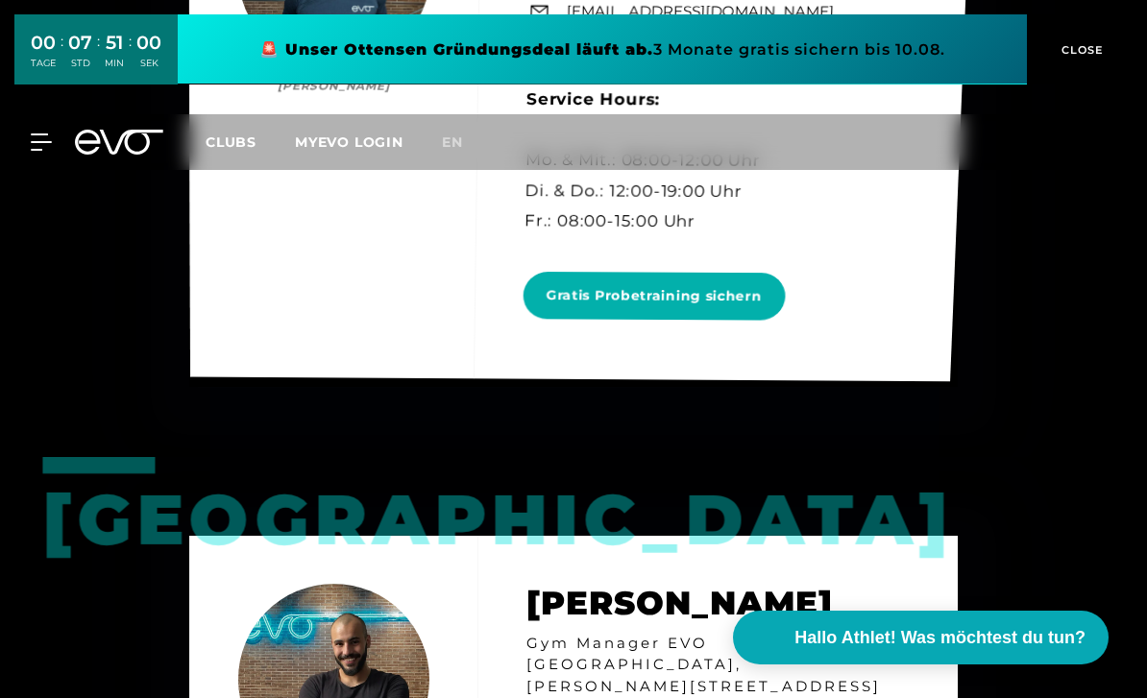
click at [596, 23] on link "[EMAIL_ADDRESS][DOMAIN_NAME]" at bounding box center [701, 12] width 268 height 22
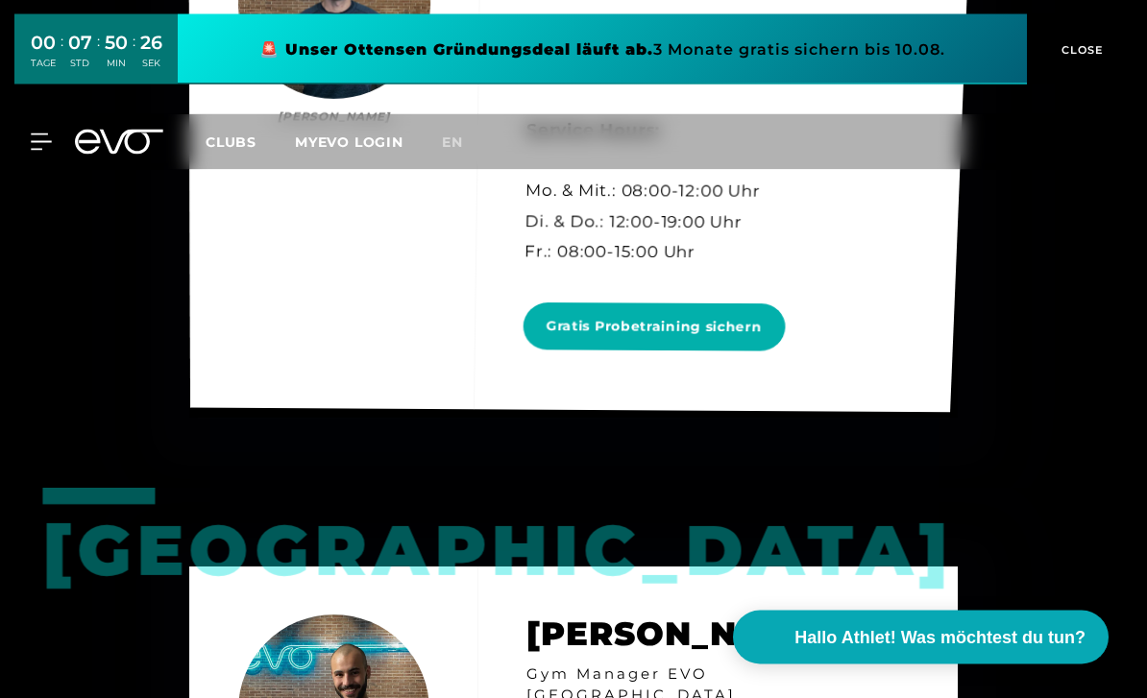
scroll to position [3734, 0]
